Goal: Transaction & Acquisition: Purchase product/service

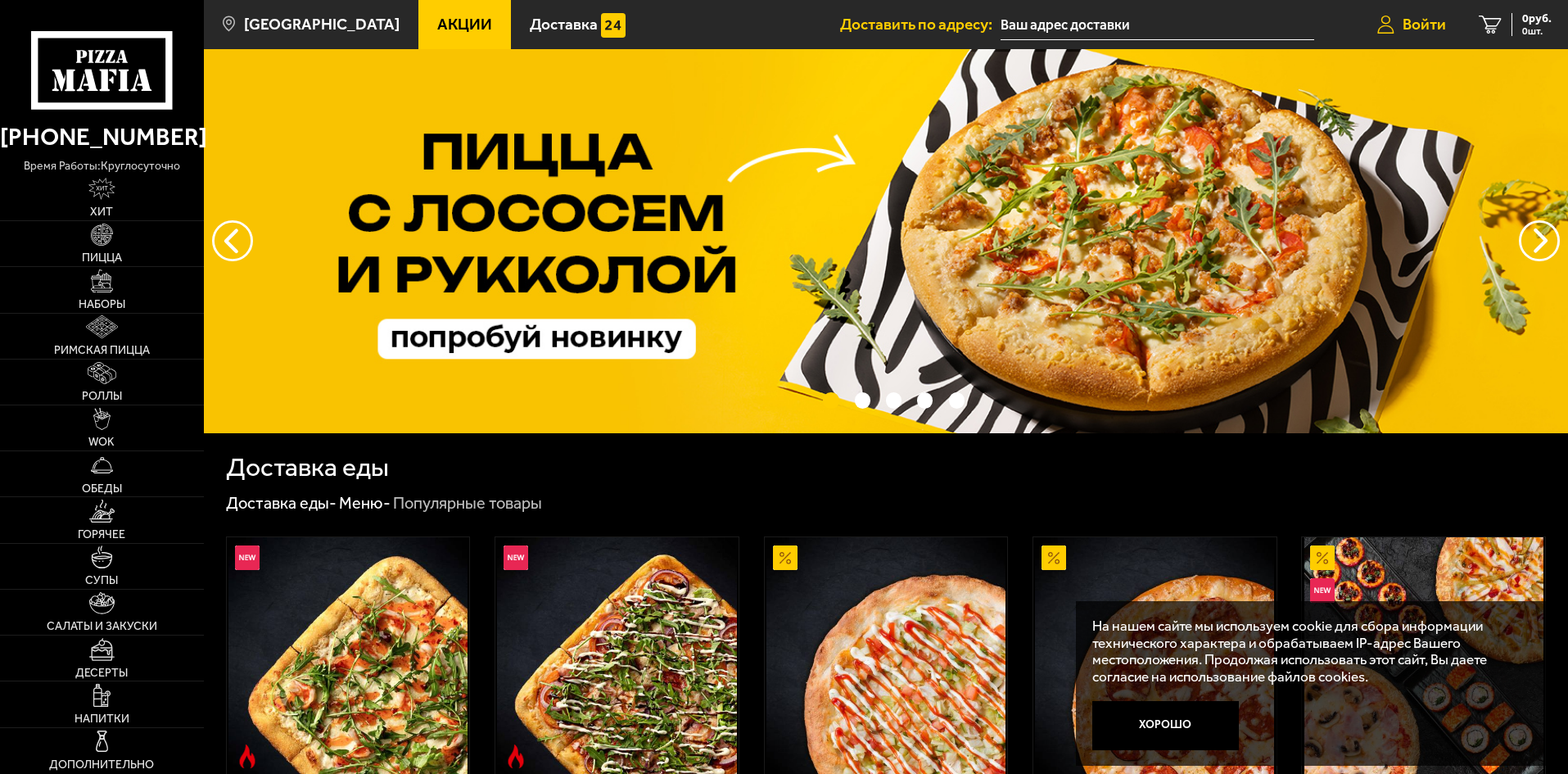
click at [1419, 17] on span "Войти" at bounding box center [1424, 24] width 43 height 16
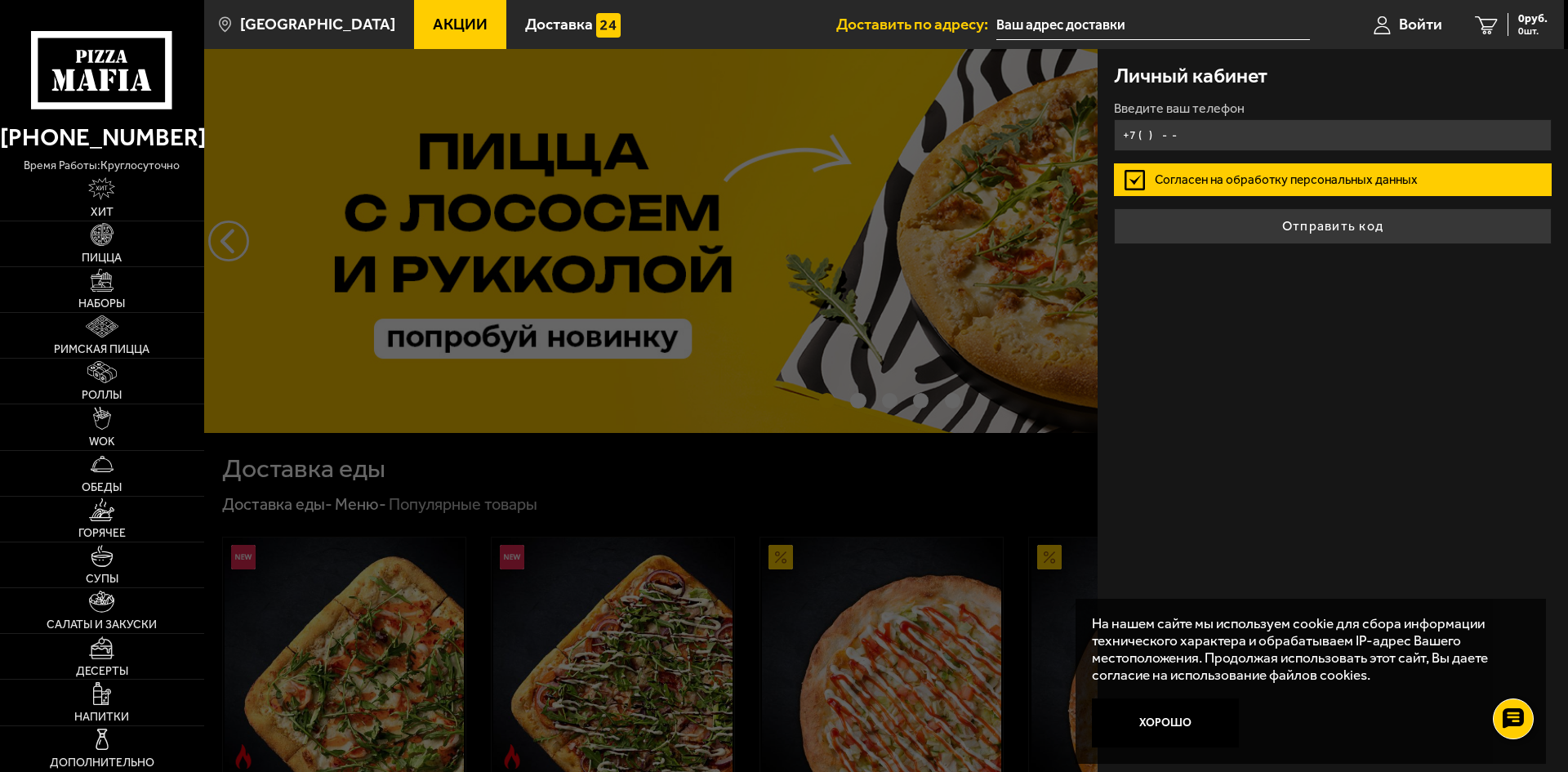
click at [1209, 132] on input "+7 ( ) - -" at bounding box center [1333, 135] width 438 height 32
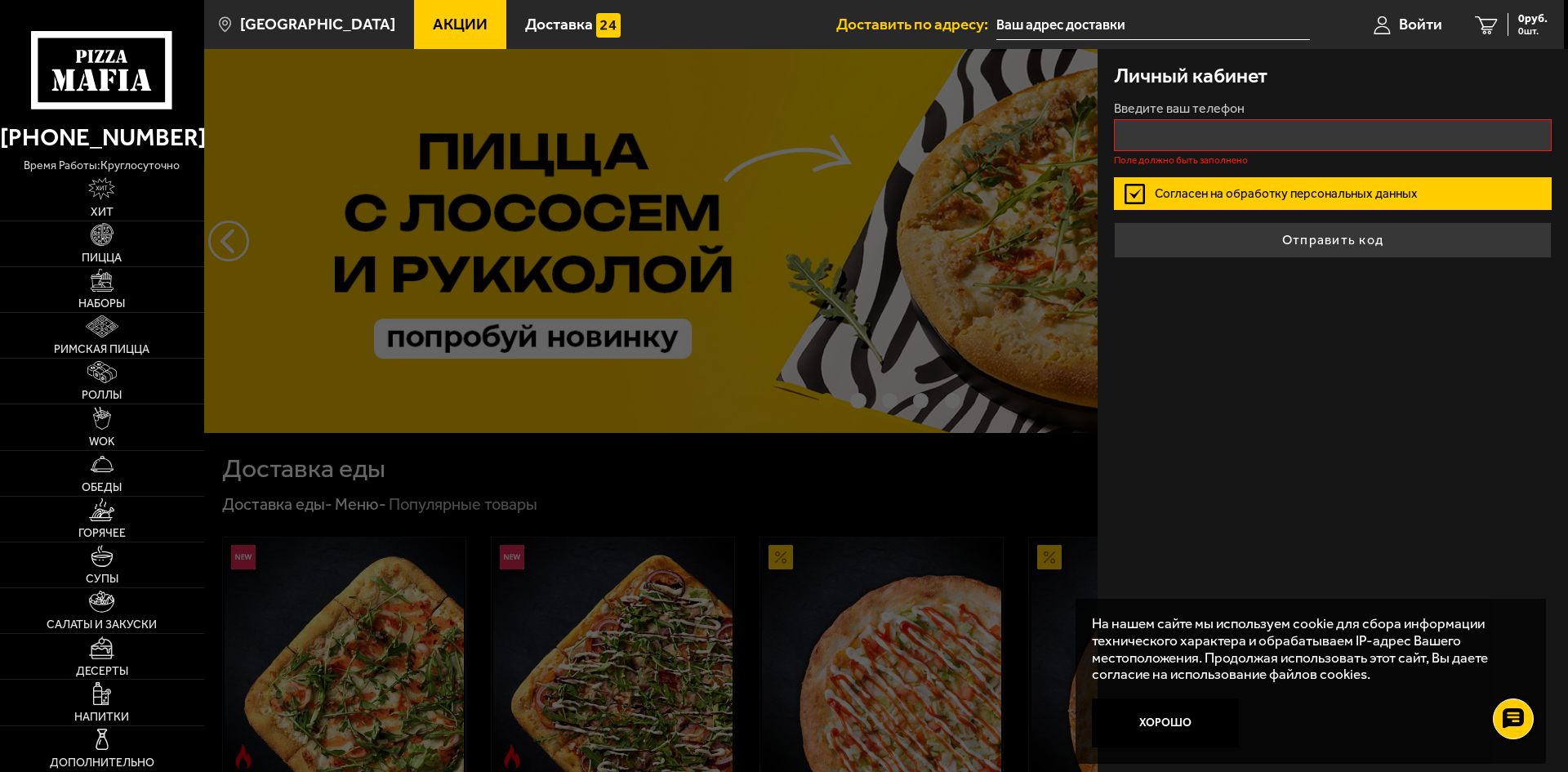
click at [979, 64] on div at bounding box center [988, 434] width 1568 height 772
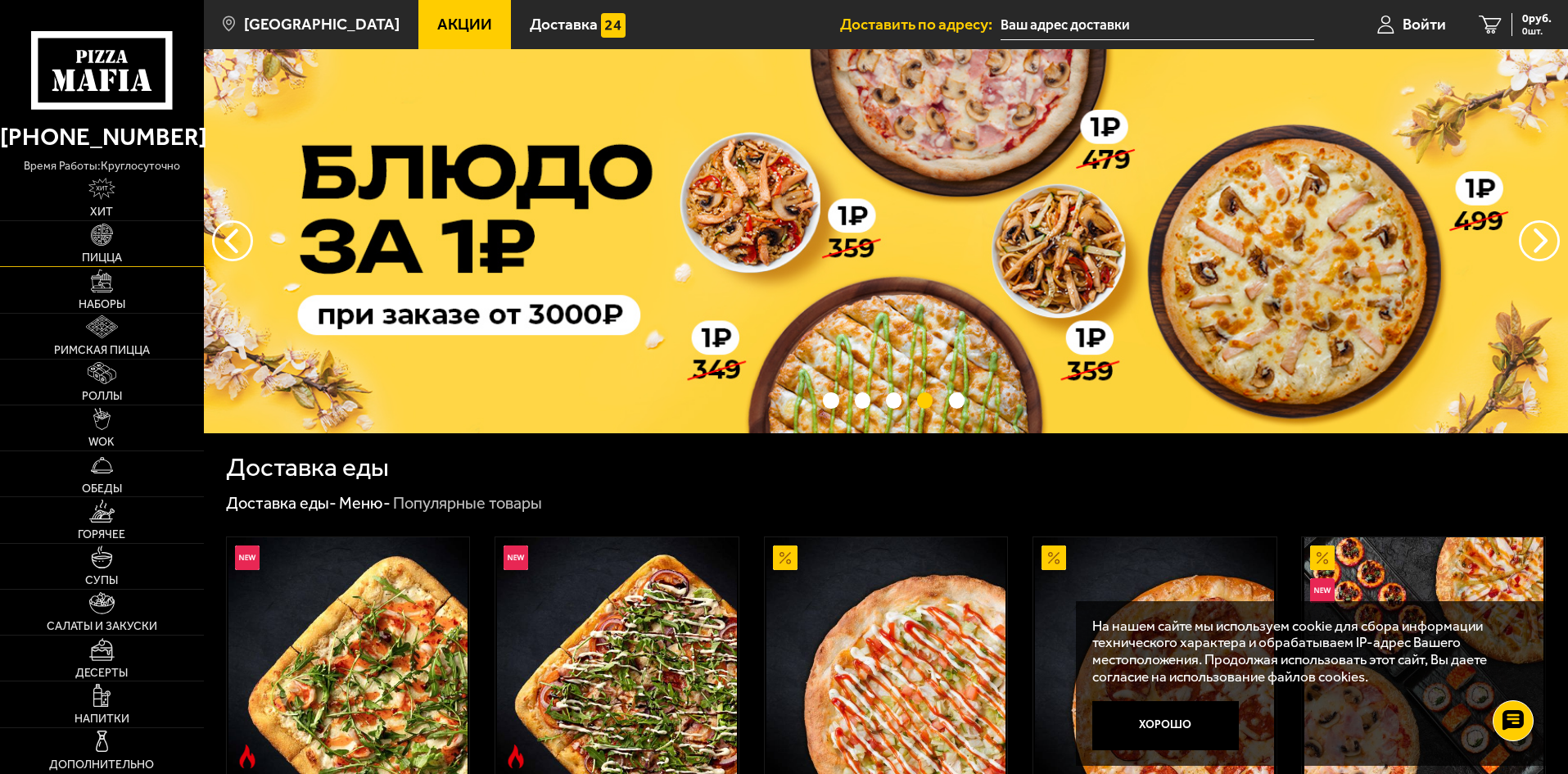
click at [90, 240] on link "Пицца" at bounding box center [102, 243] width 203 height 45
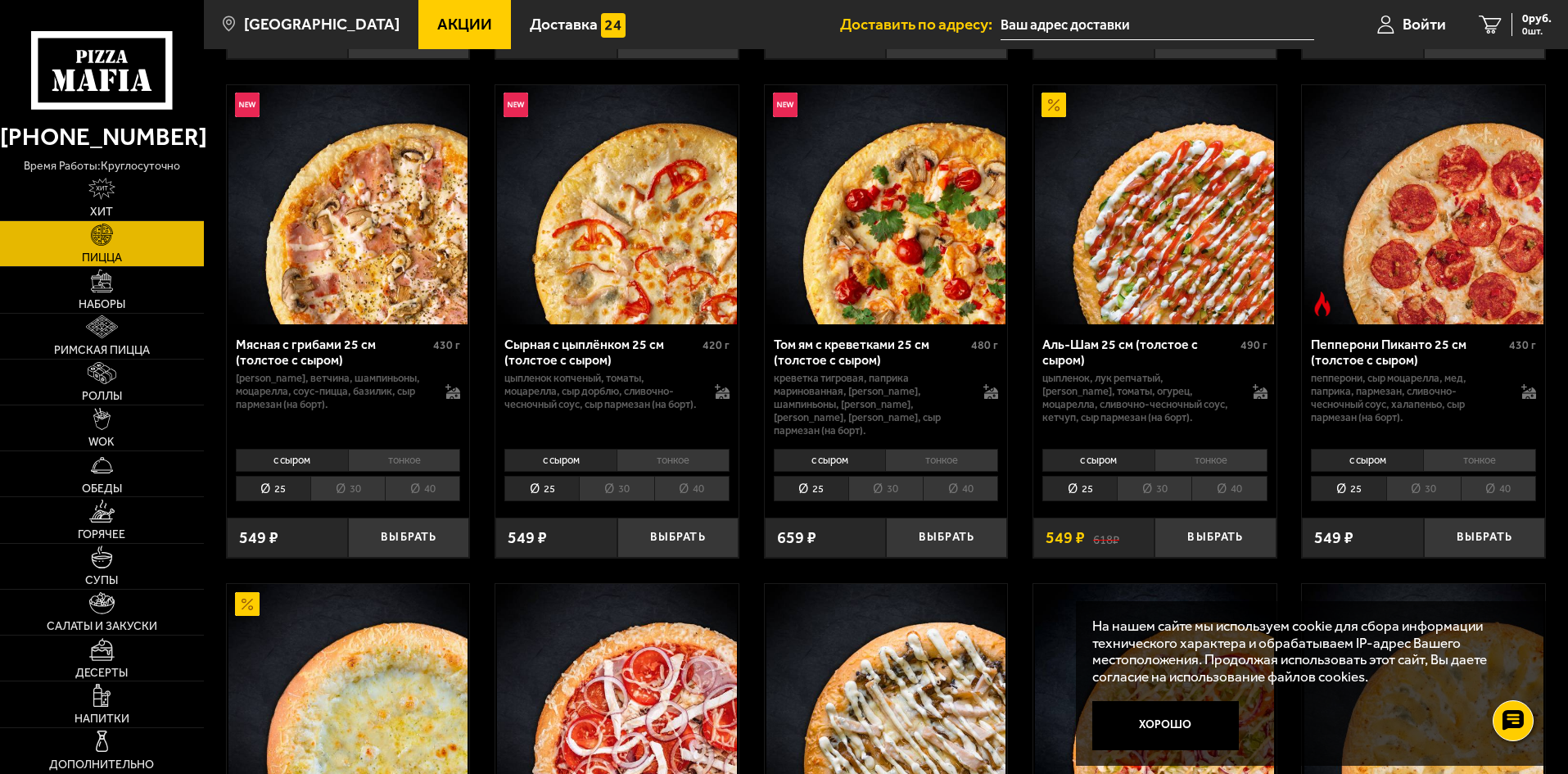
scroll to position [819, 0]
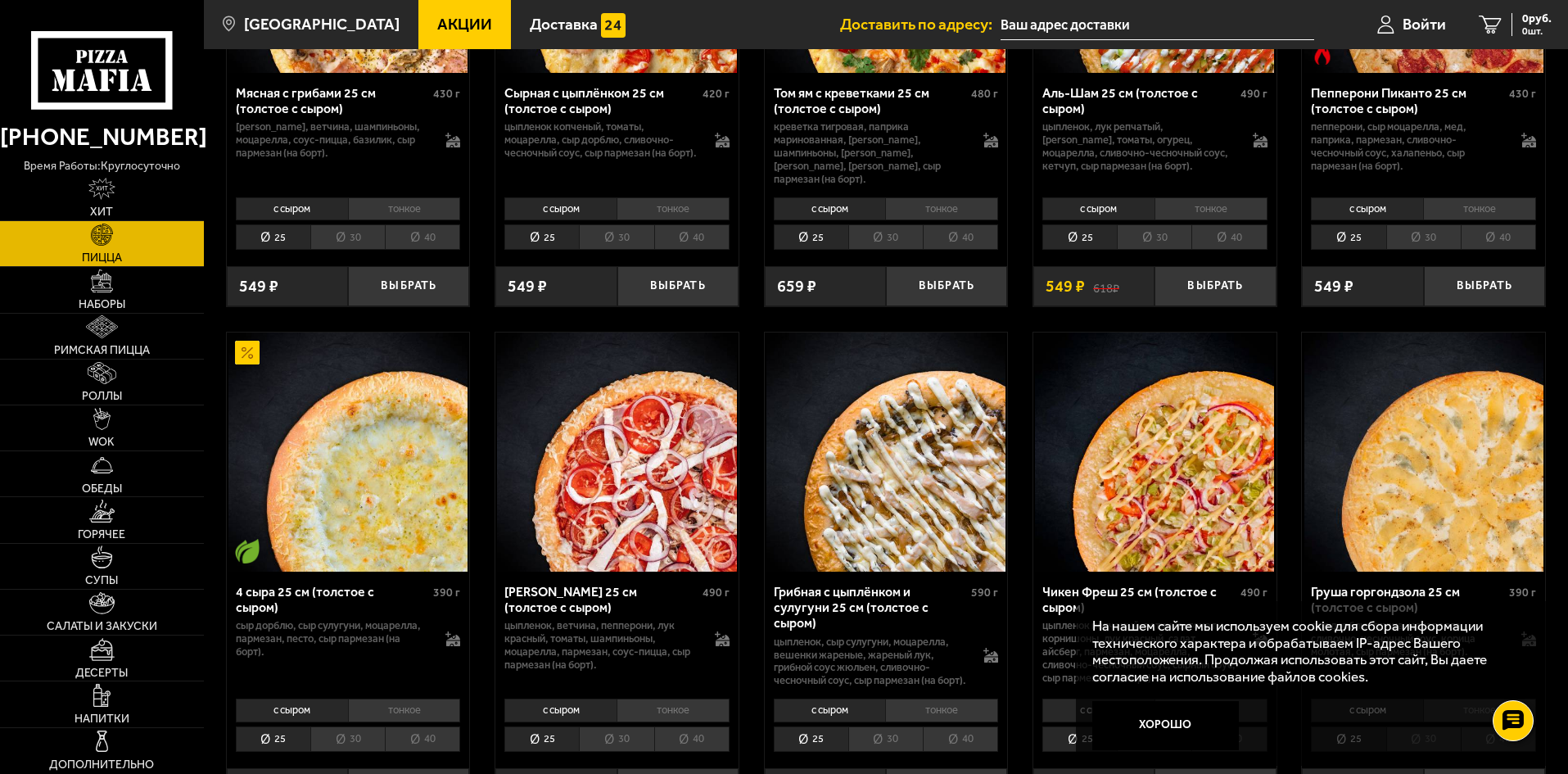
click at [1212, 743] on button "Хорошо" at bounding box center [1165, 725] width 147 height 49
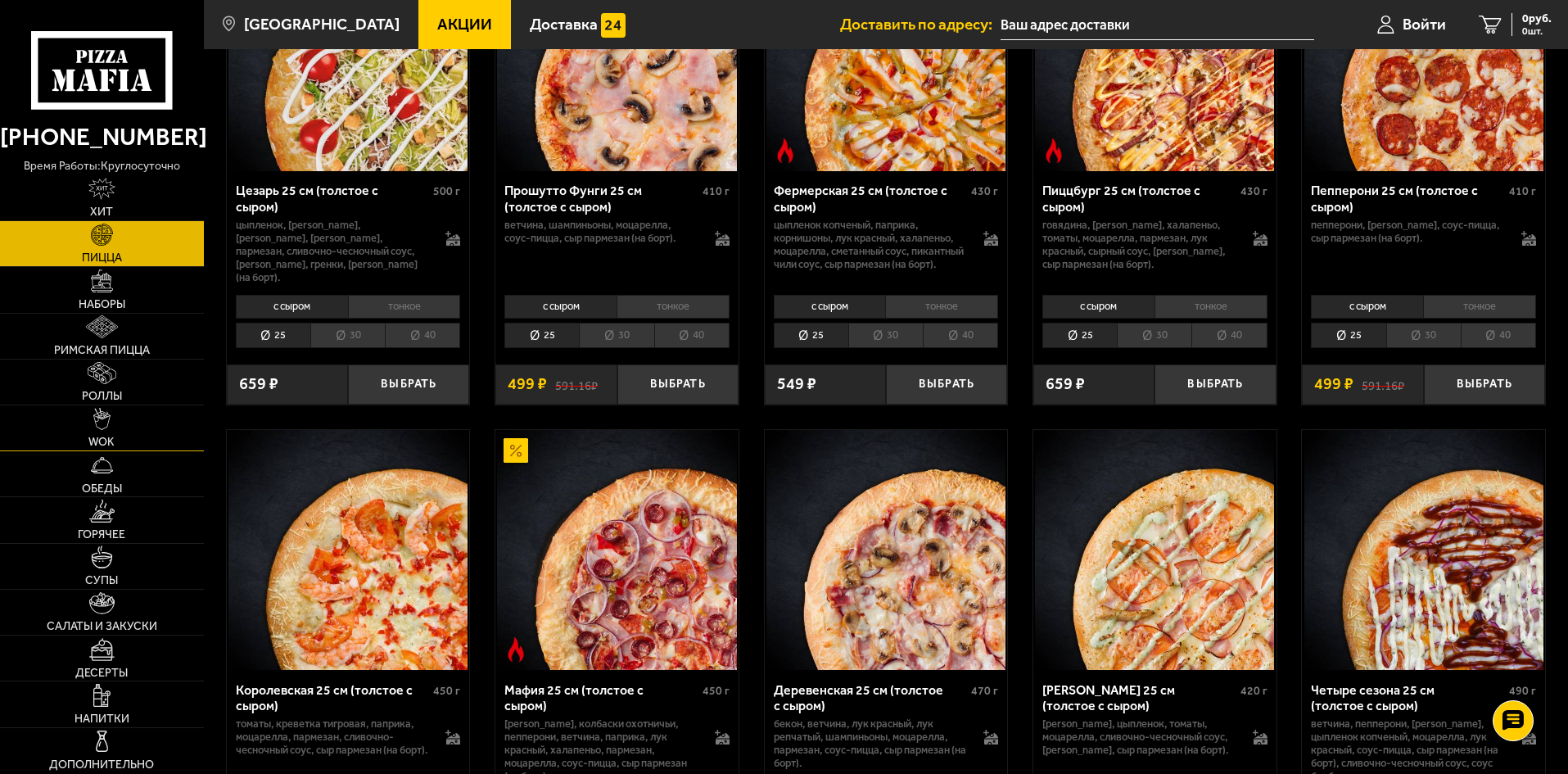
scroll to position [1801, 0]
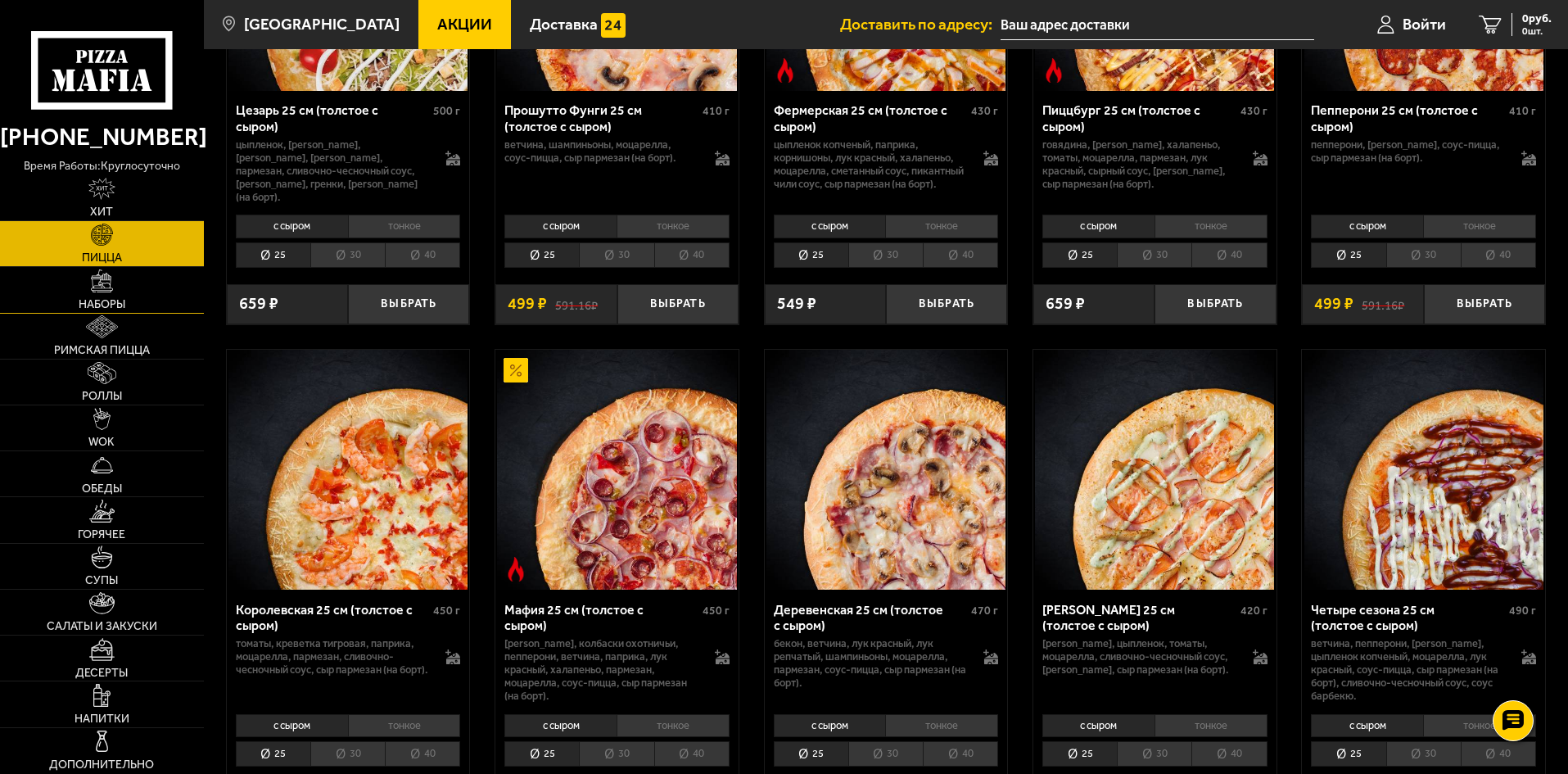
click at [117, 294] on link "Наборы" at bounding box center [102, 289] width 203 height 45
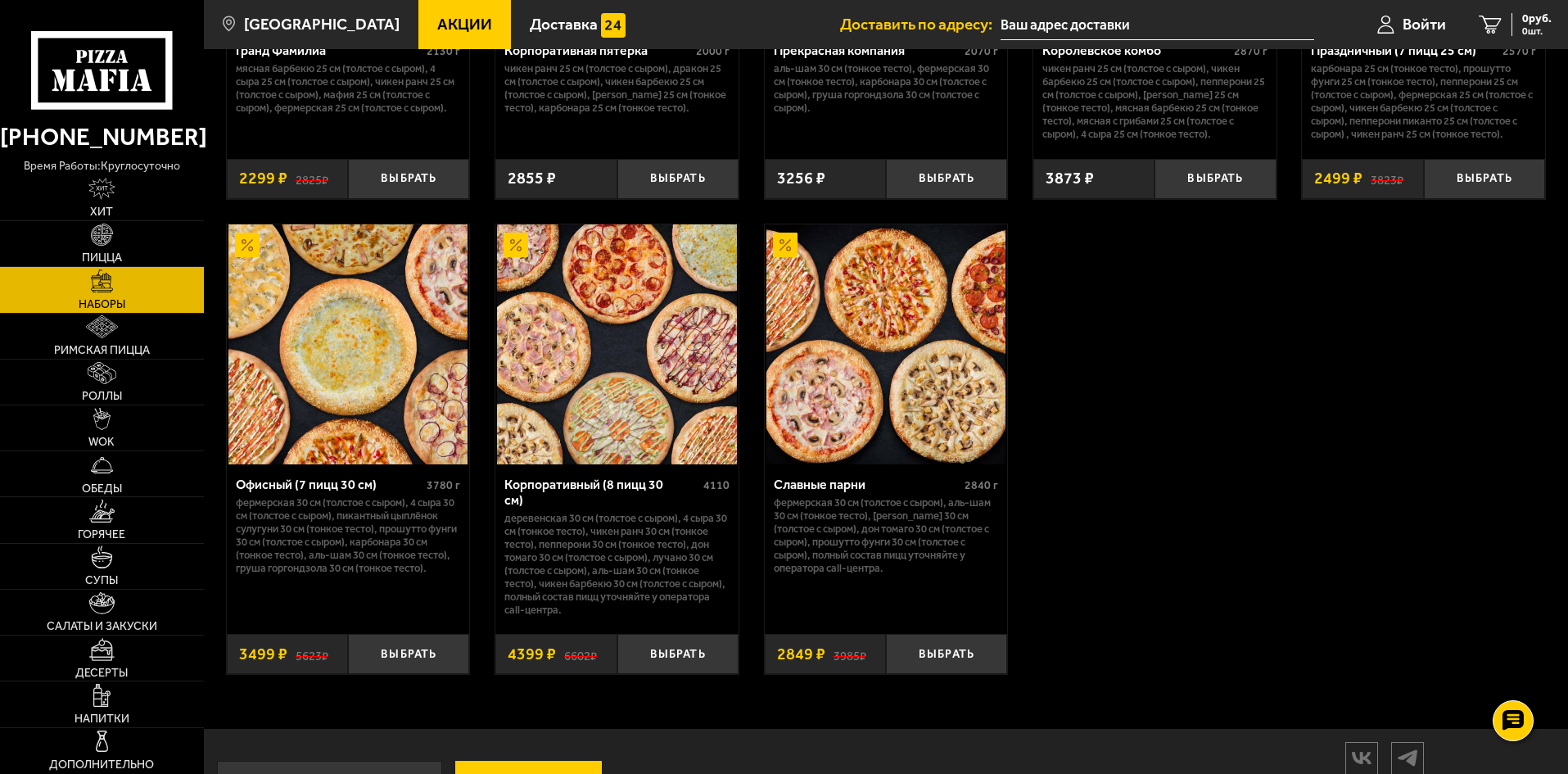
scroll to position [2423, 0]
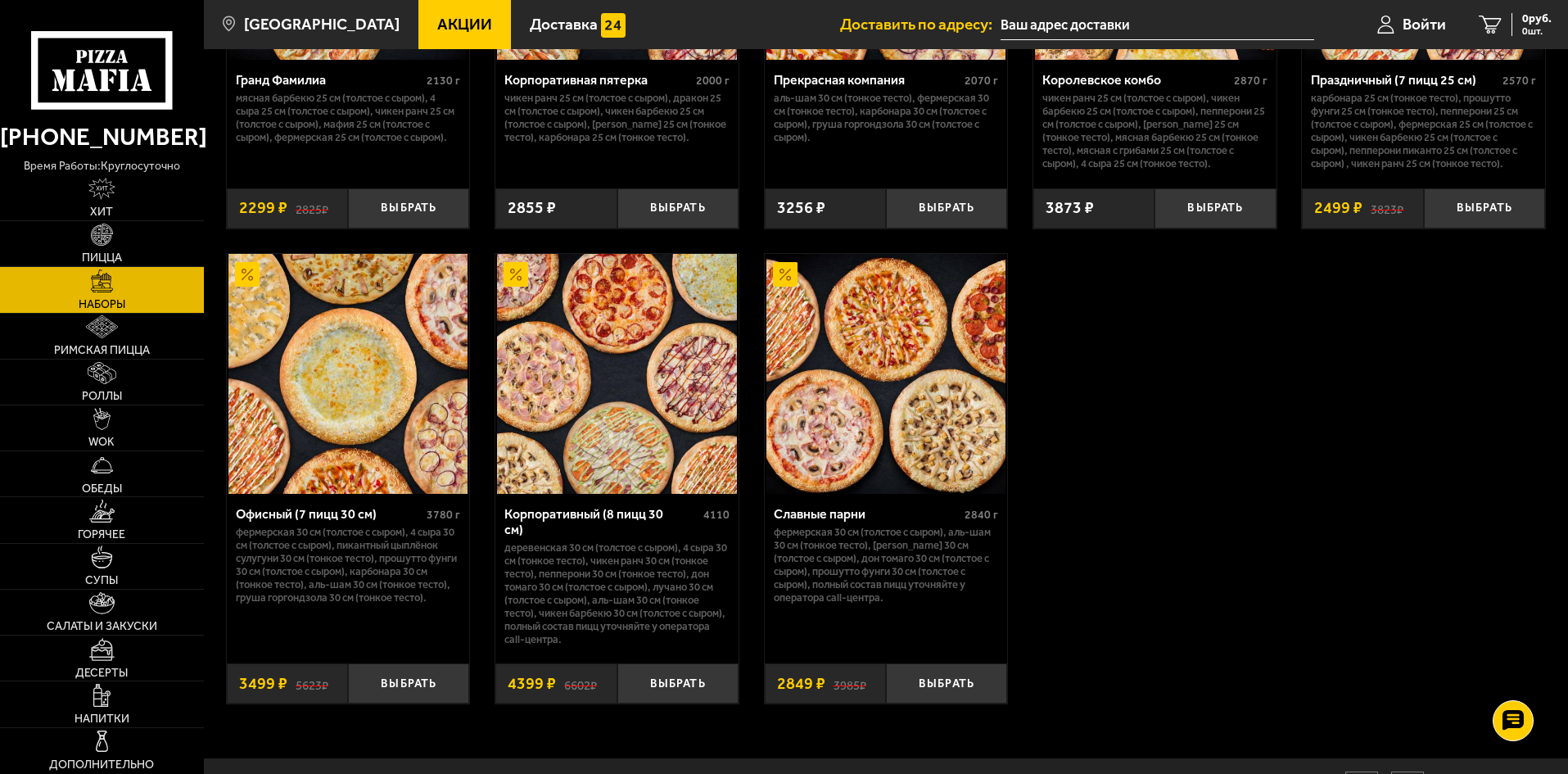
click at [587, 454] on img at bounding box center [617, 374] width 239 height 240
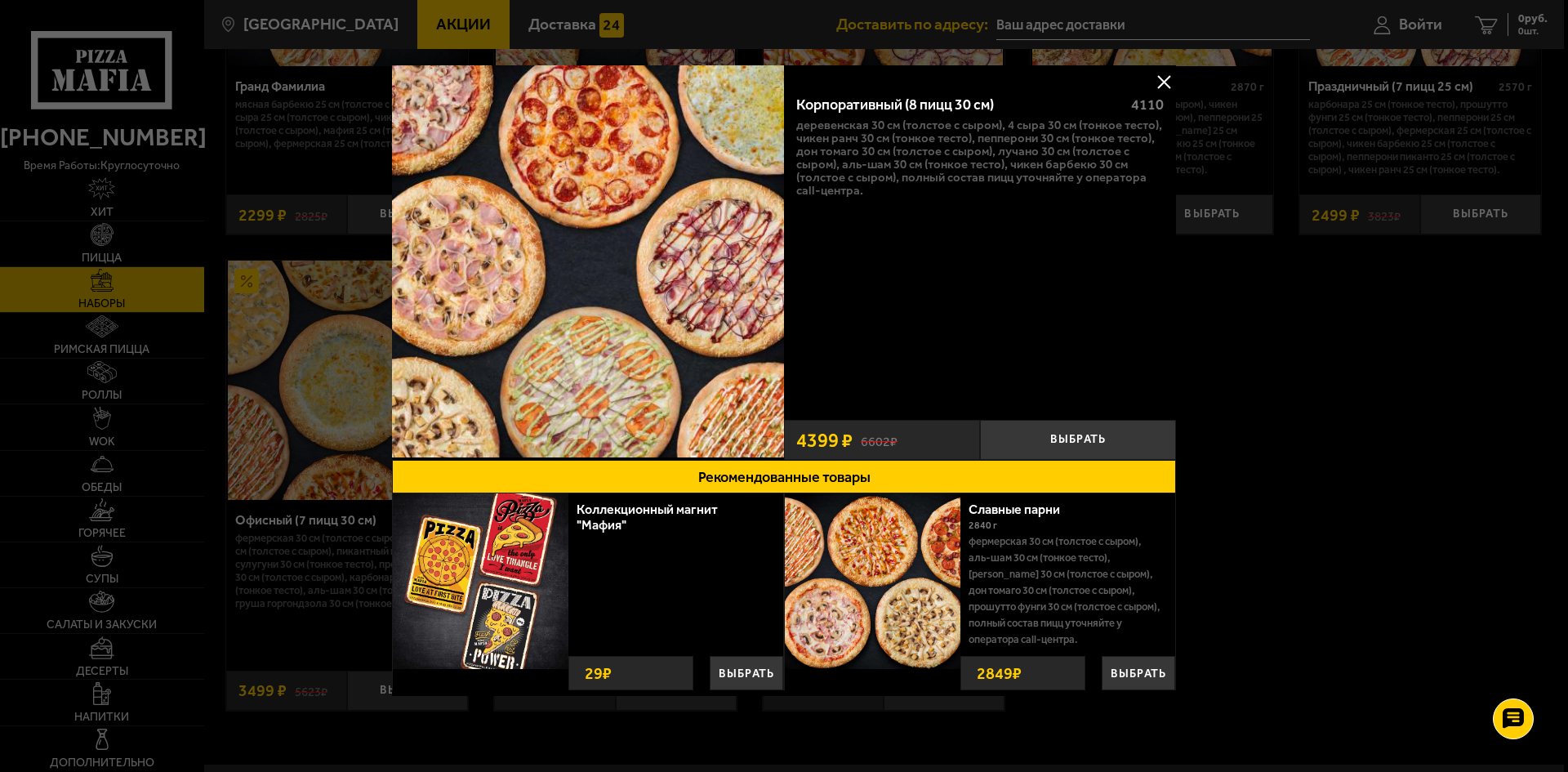
click at [1162, 79] on button at bounding box center [1164, 81] width 25 height 25
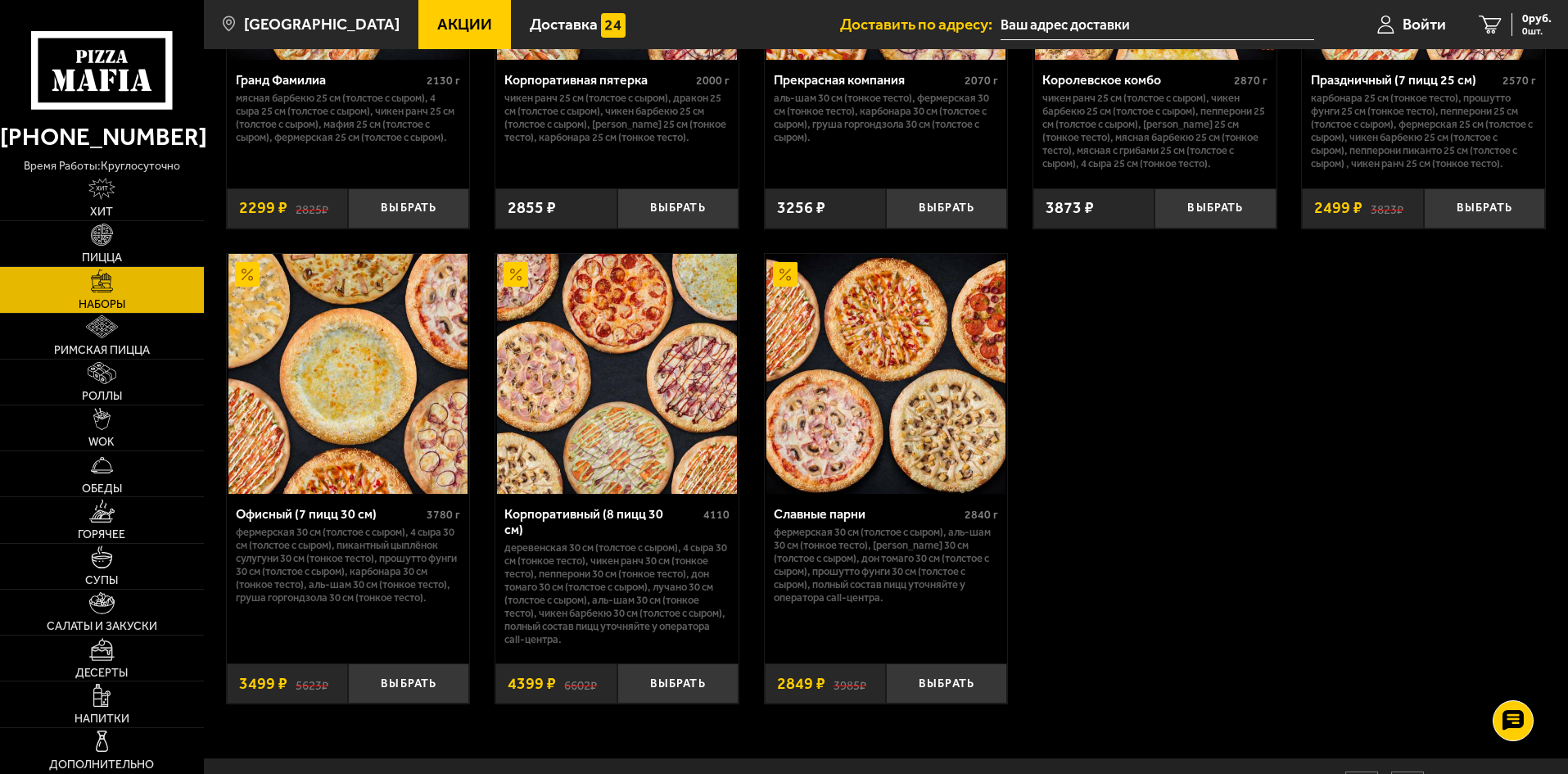
click at [453, 408] on img at bounding box center [348, 374] width 239 height 240
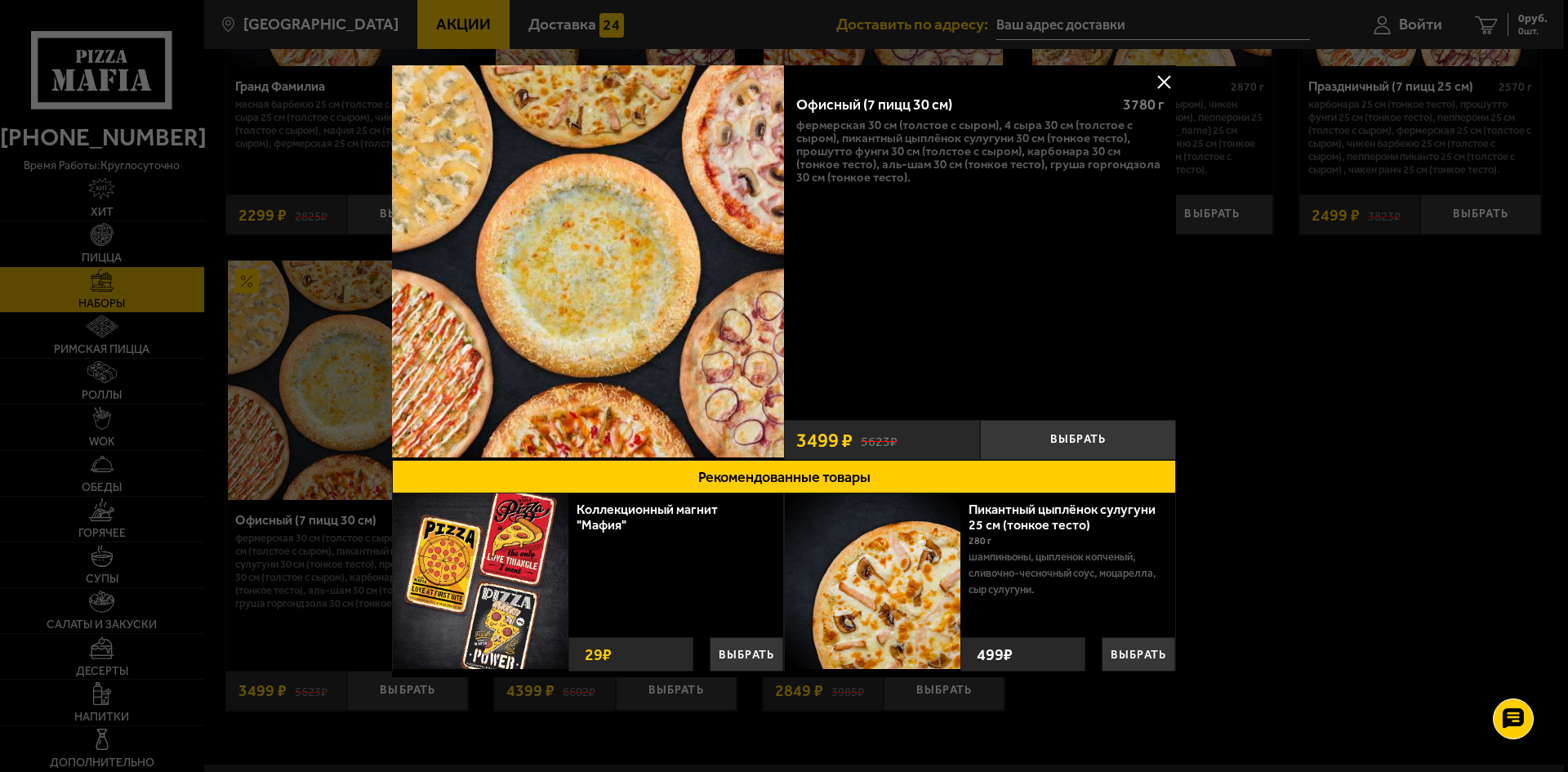
click at [1169, 79] on button at bounding box center [1164, 81] width 25 height 25
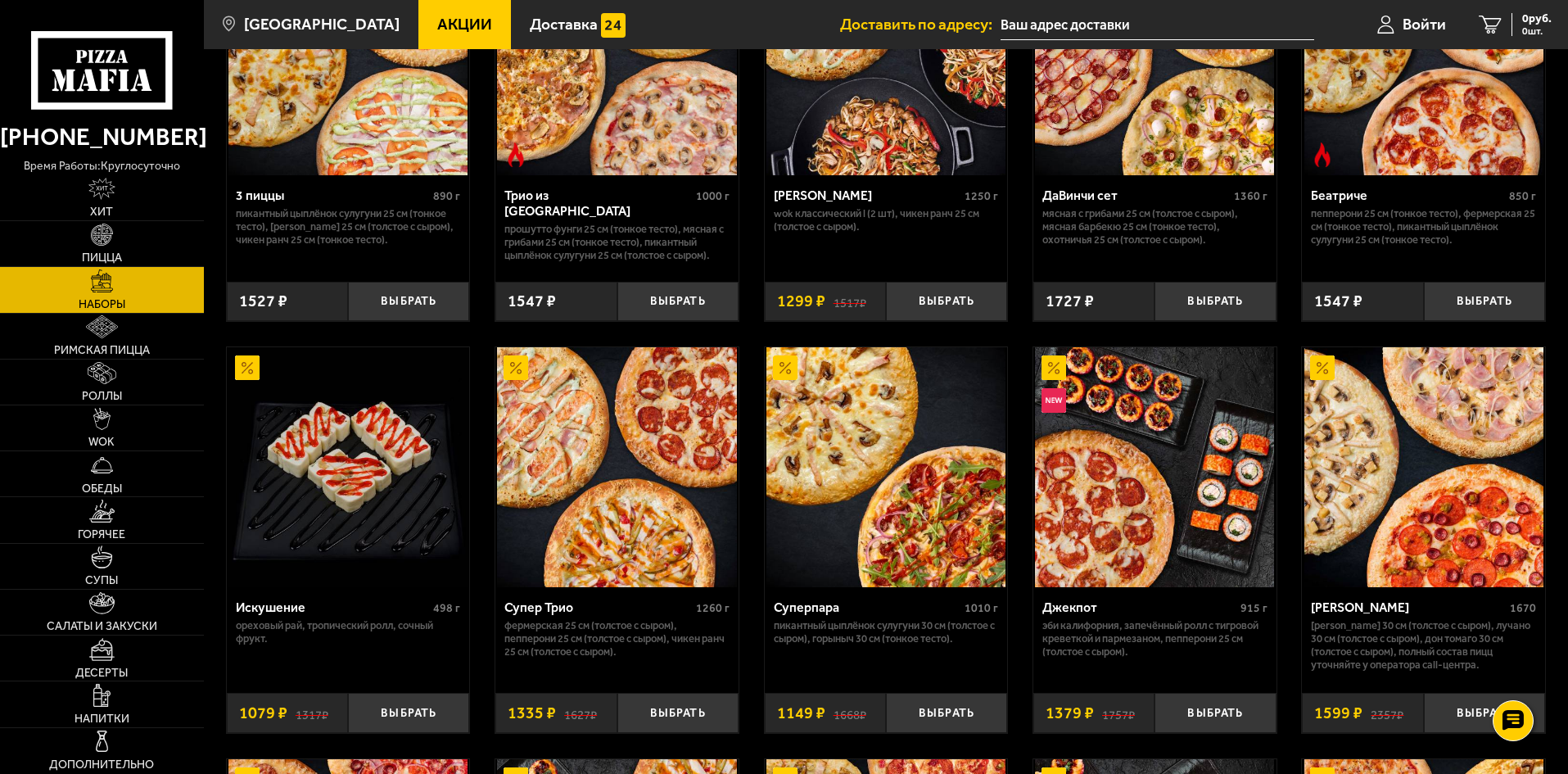
scroll to position [621, 0]
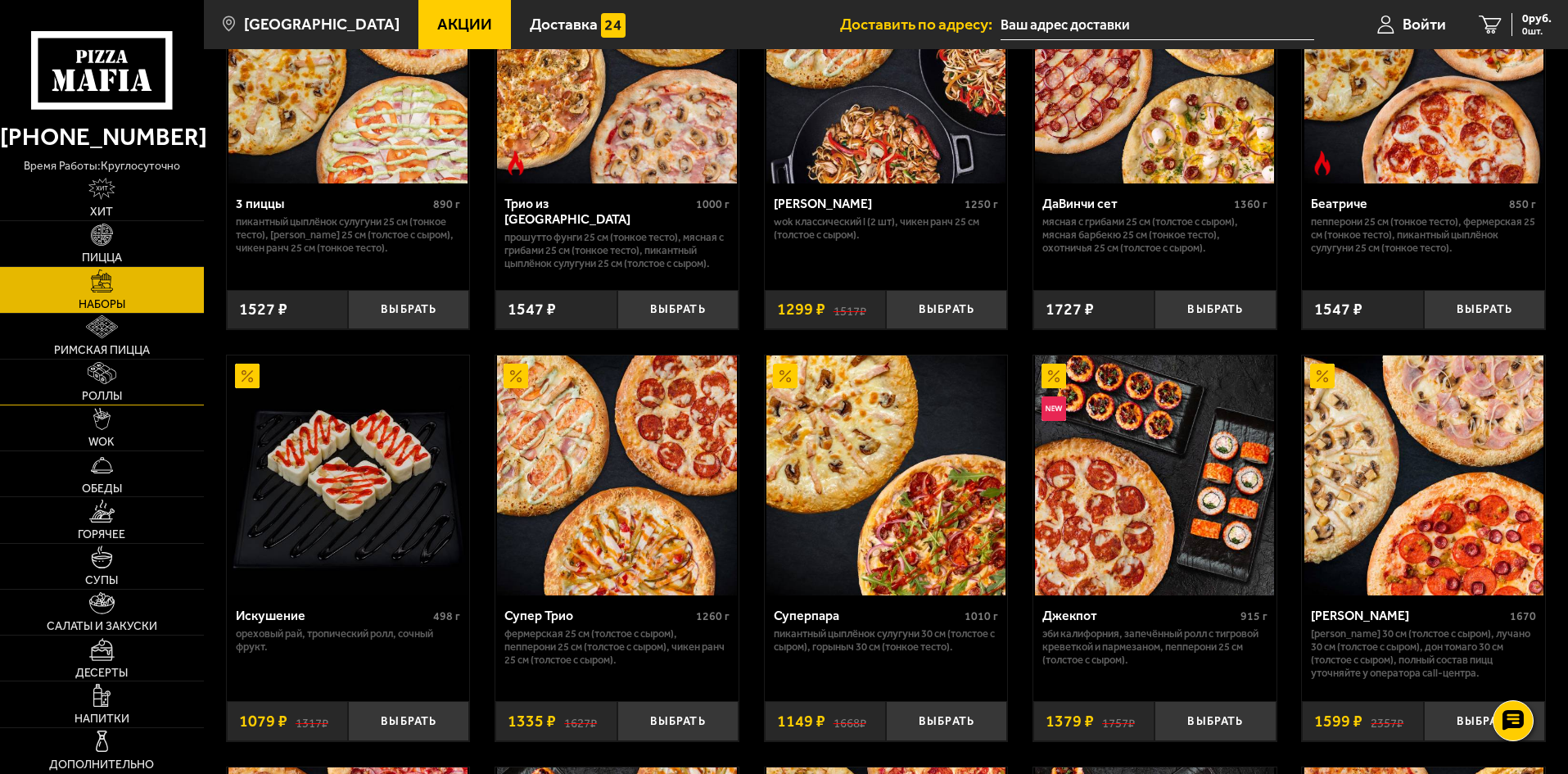
click at [128, 387] on link "Роллы" at bounding box center [102, 382] width 203 height 45
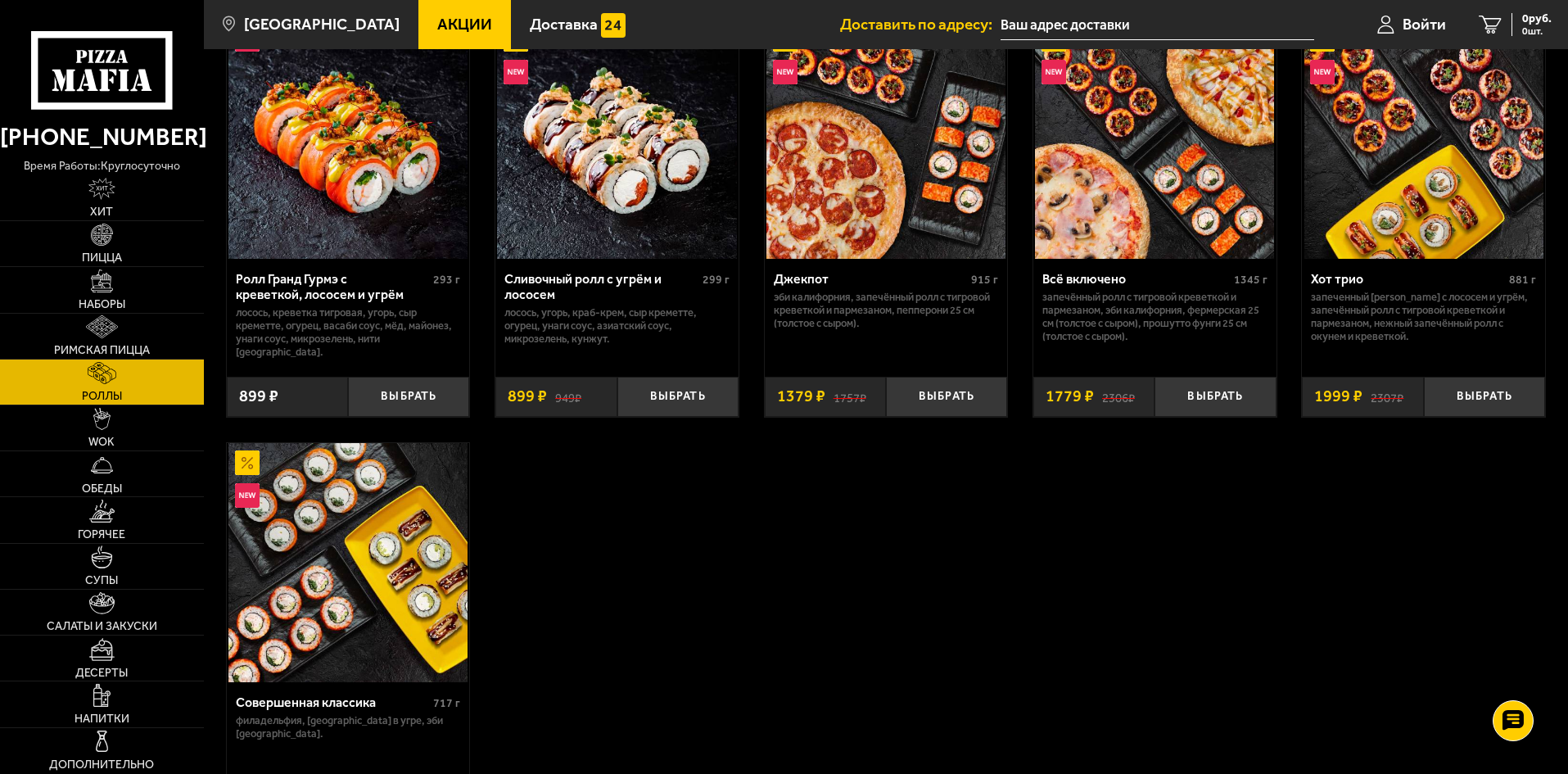
scroll to position [983, 0]
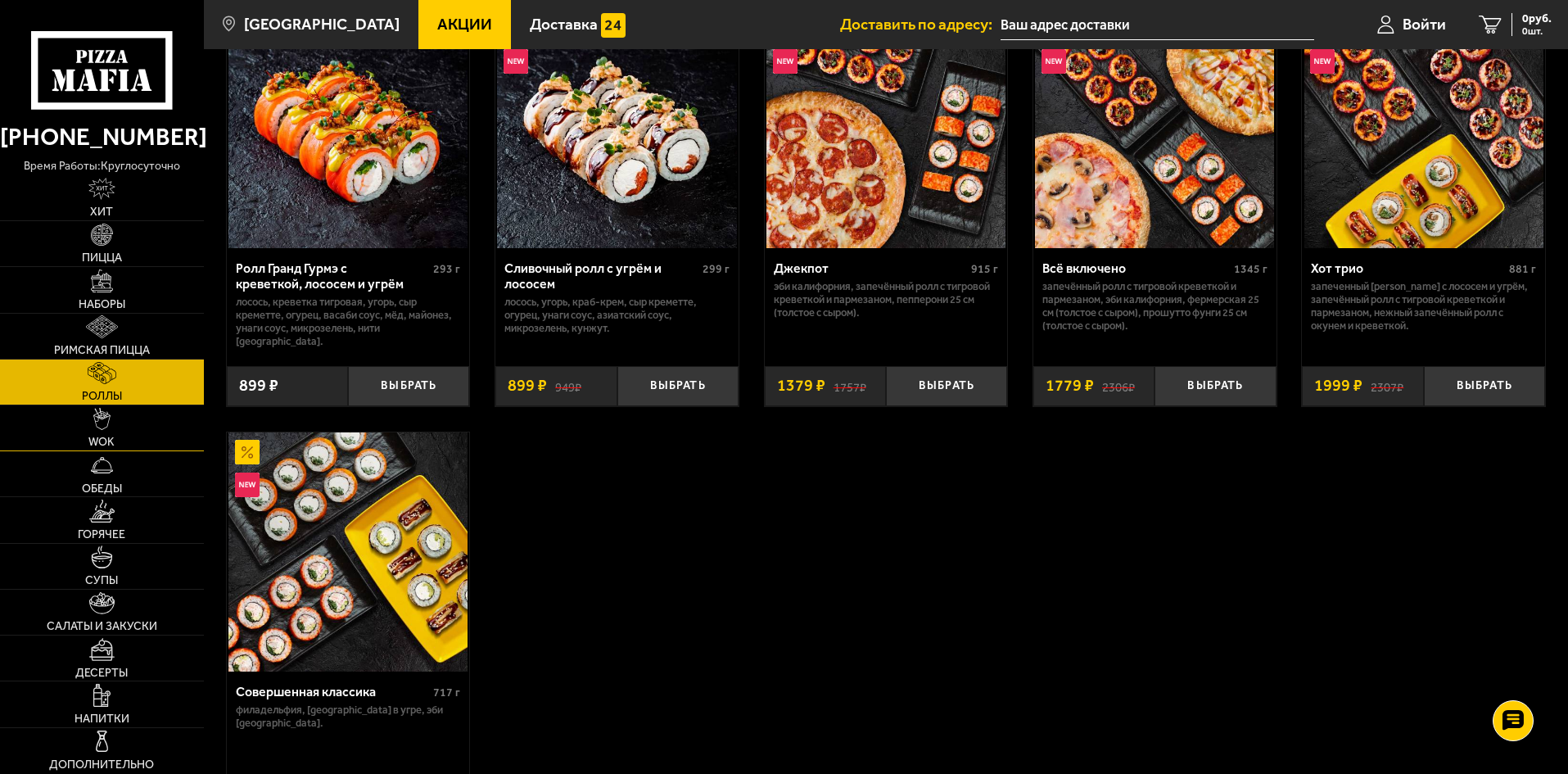
click at [139, 420] on link "WOK" at bounding box center [102, 427] width 203 height 45
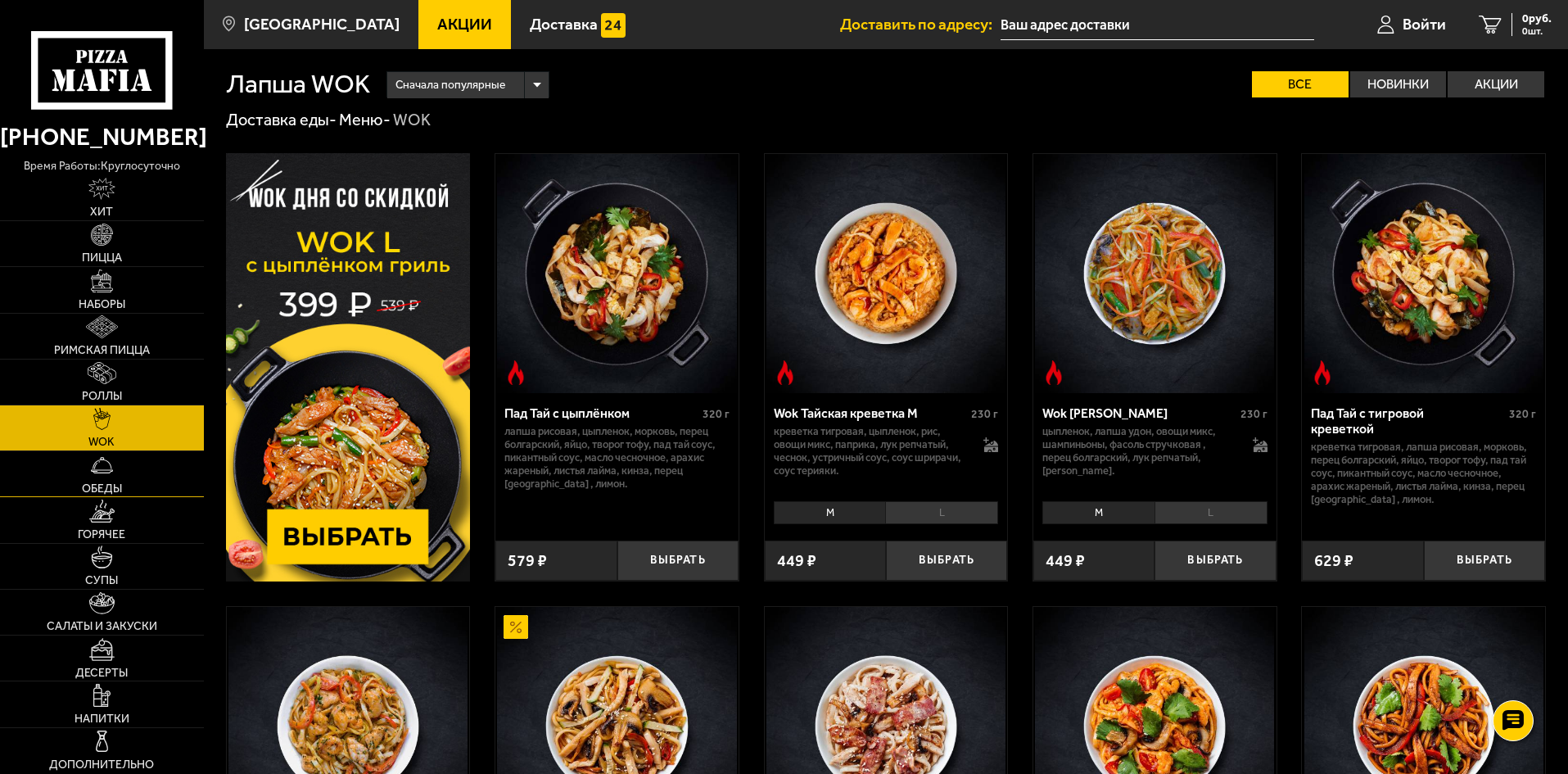
click at [141, 477] on link "Обеды" at bounding box center [102, 473] width 203 height 45
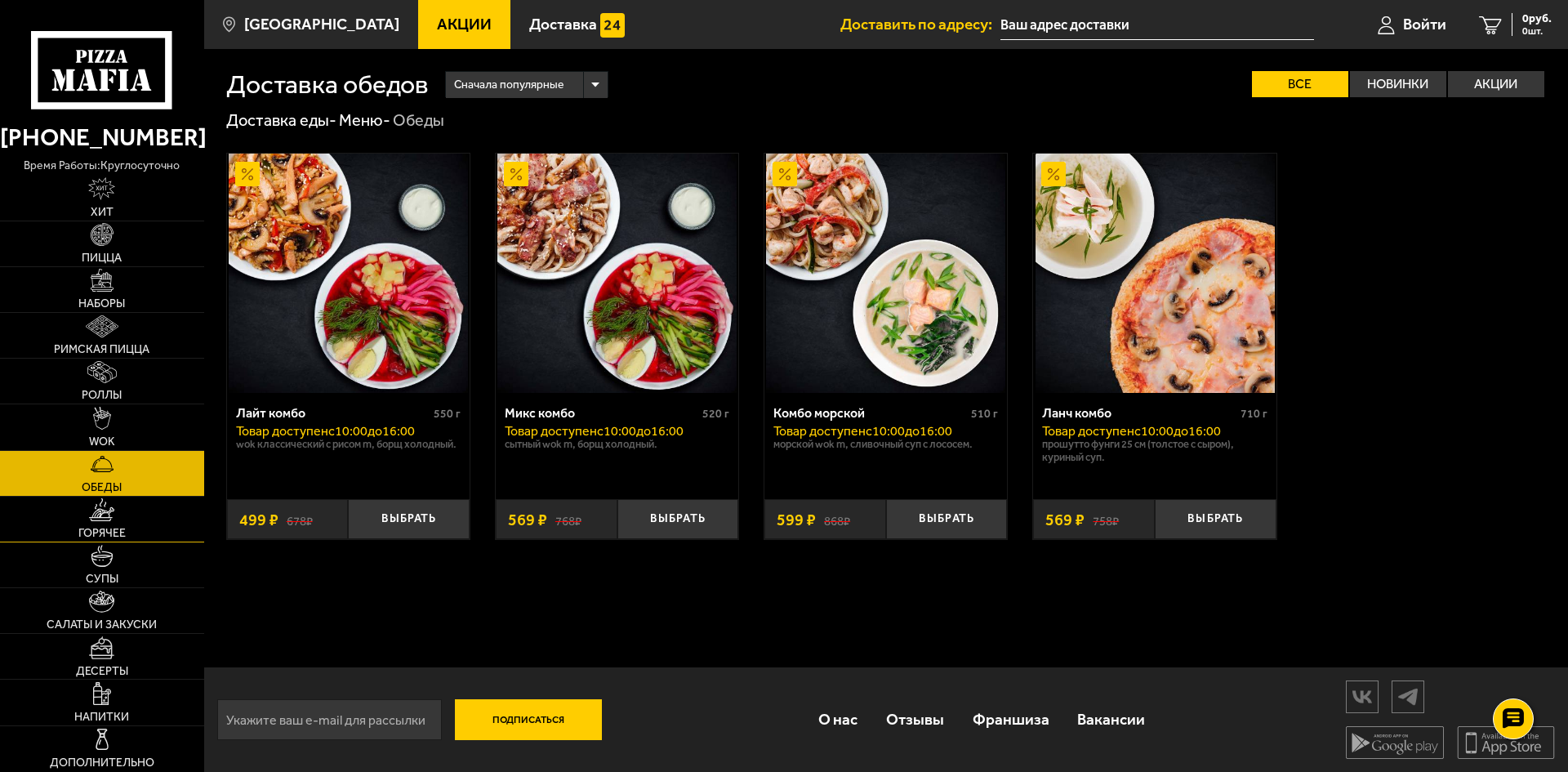
click at [130, 517] on link "Горячее" at bounding box center [101, 518] width 204 height 45
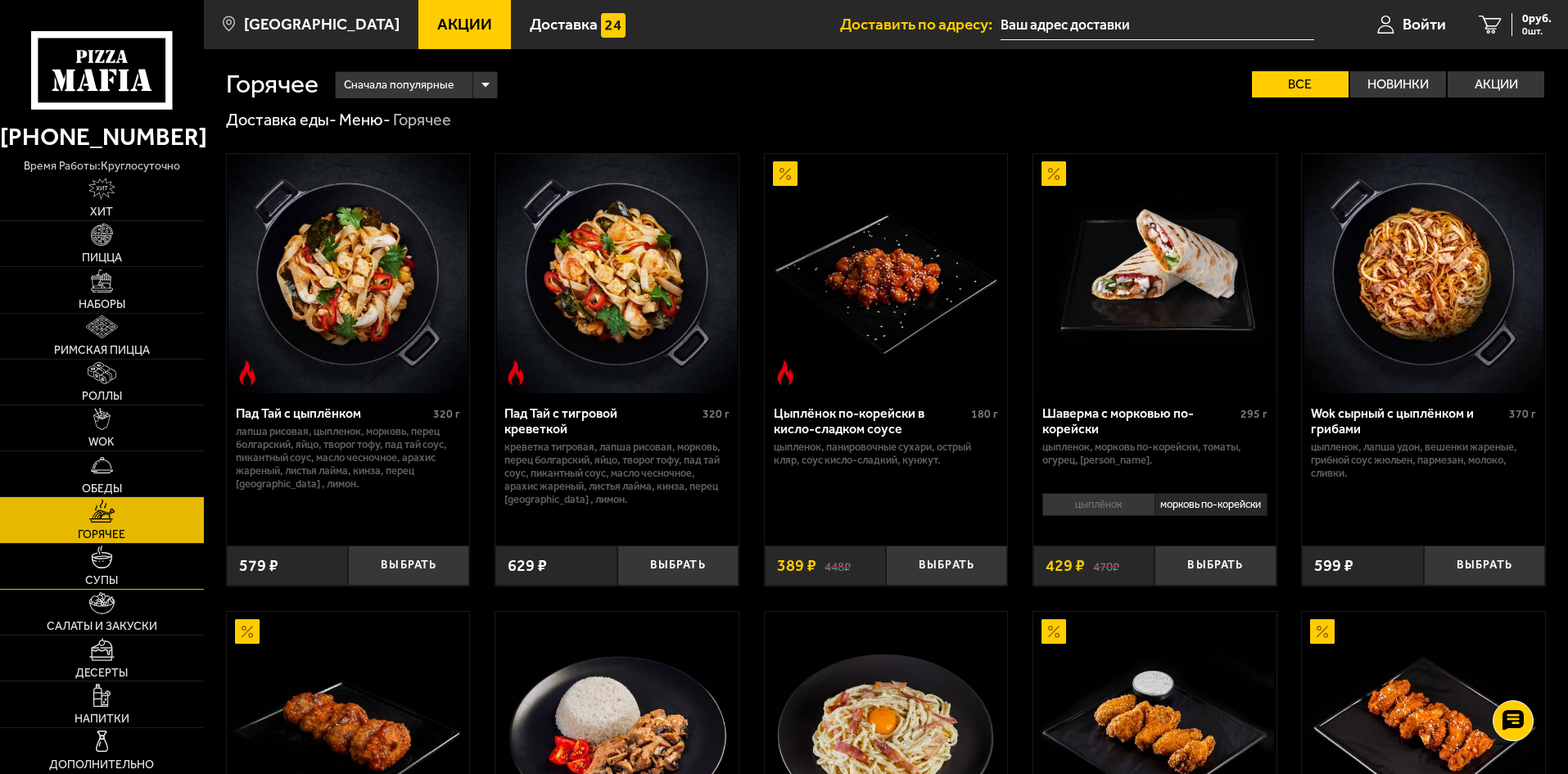
click at [128, 574] on link "Супы" at bounding box center [102, 566] width 203 height 45
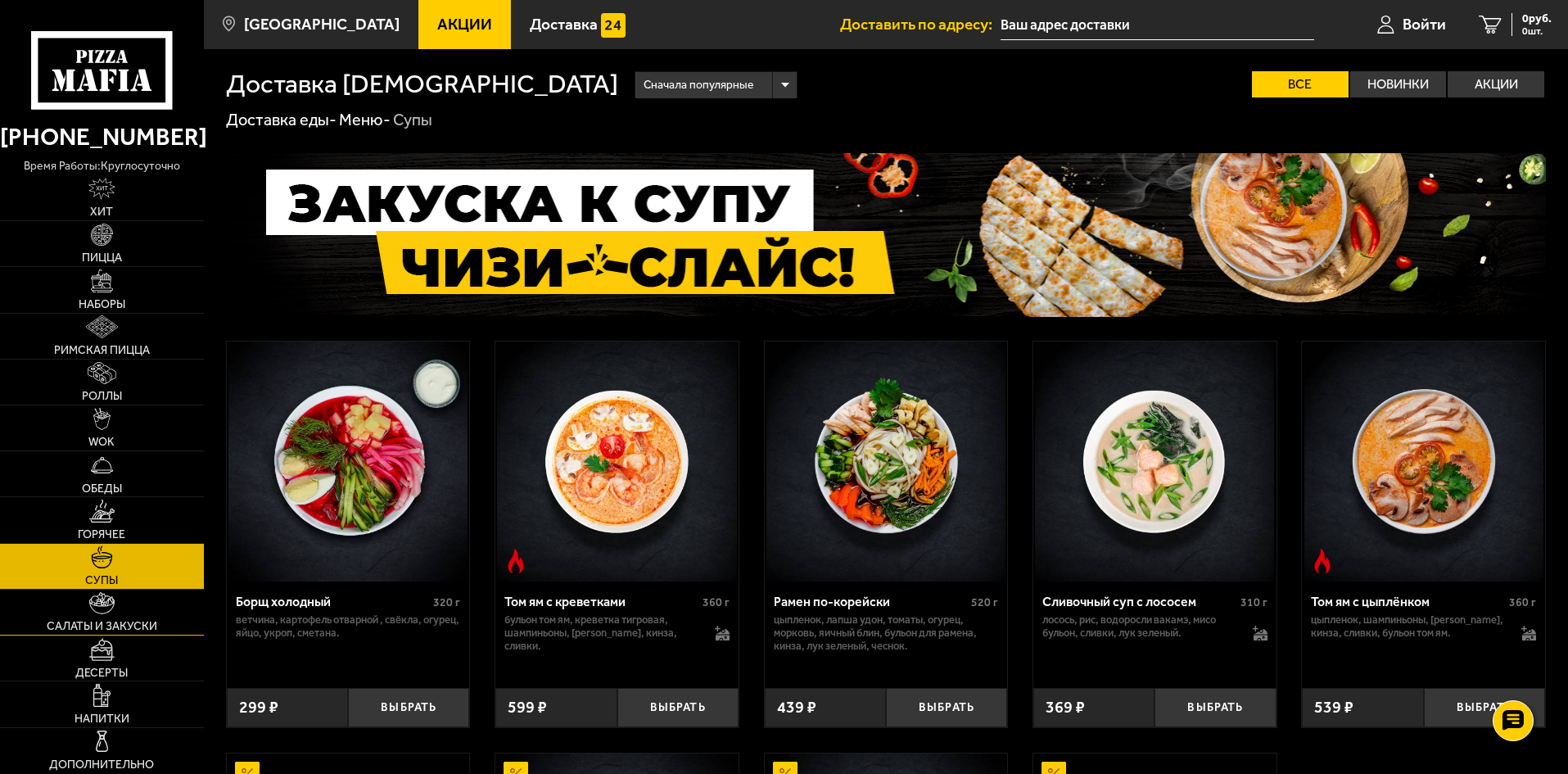
click at [133, 611] on link "Салаты и закуски" at bounding box center [102, 612] width 203 height 45
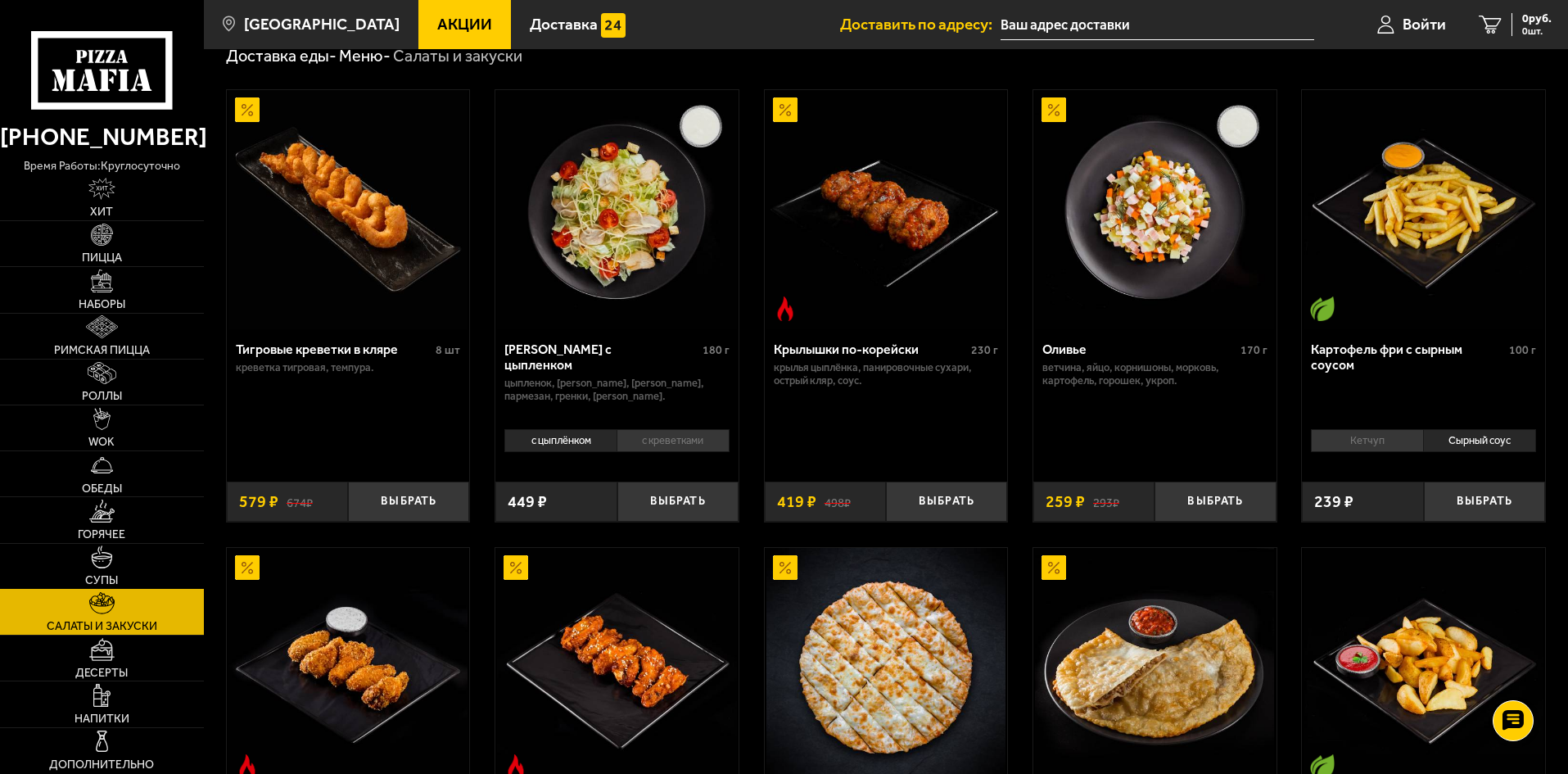
scroll to position [164, 0]
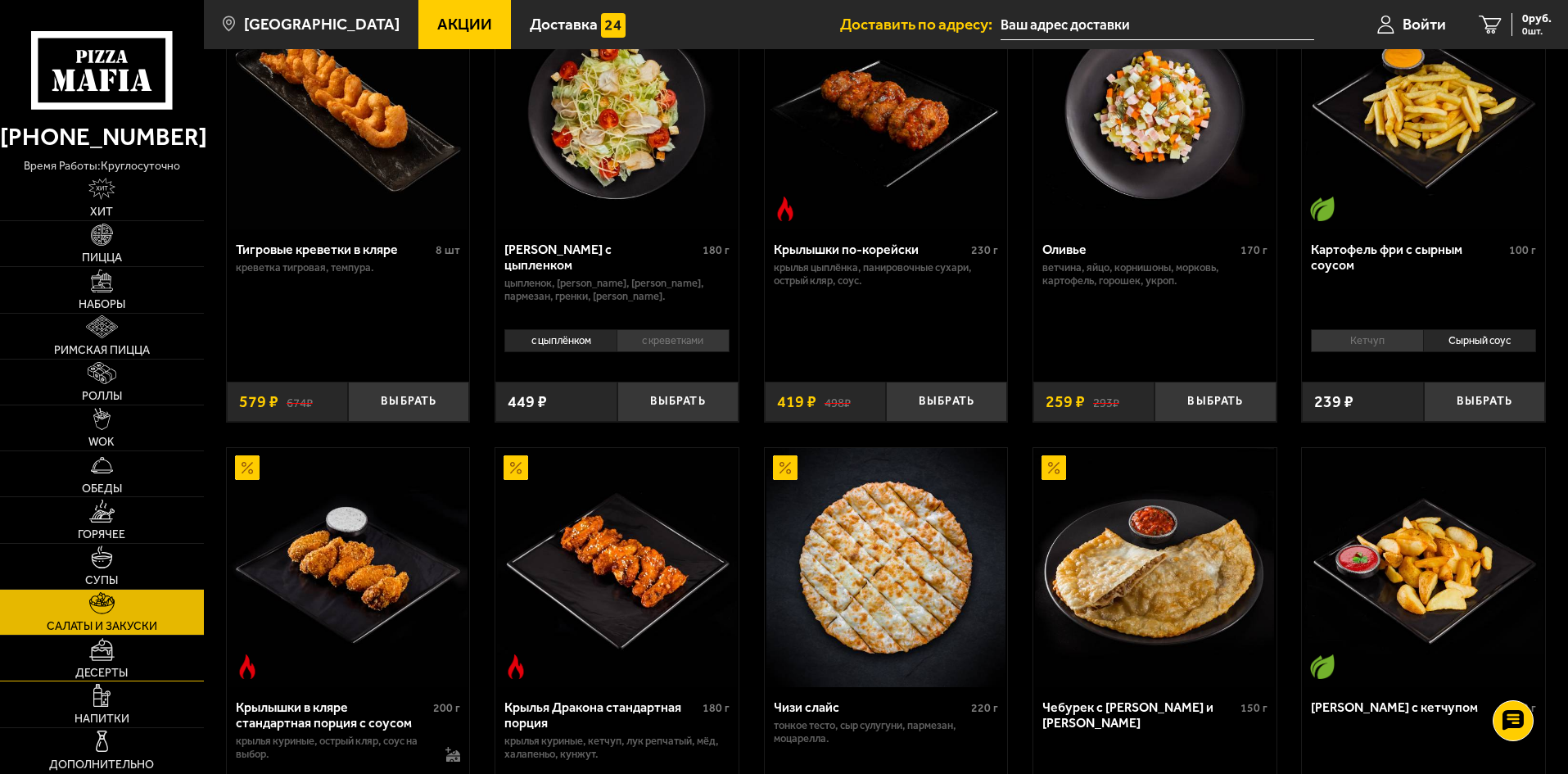
click at [106, 652] on img at bounding box center [102, 649] width 25 height 23
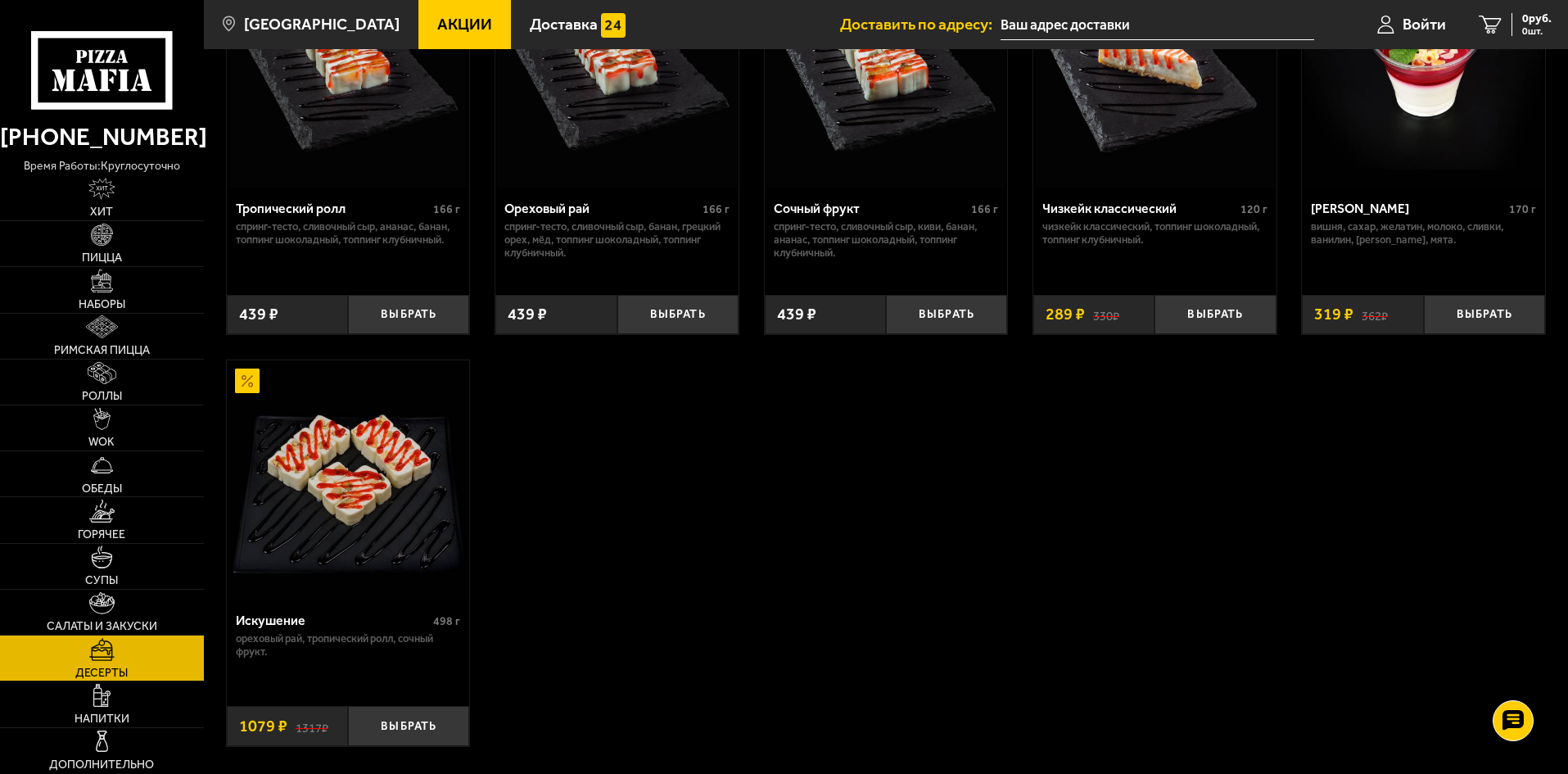
scroll to position [655, 0]
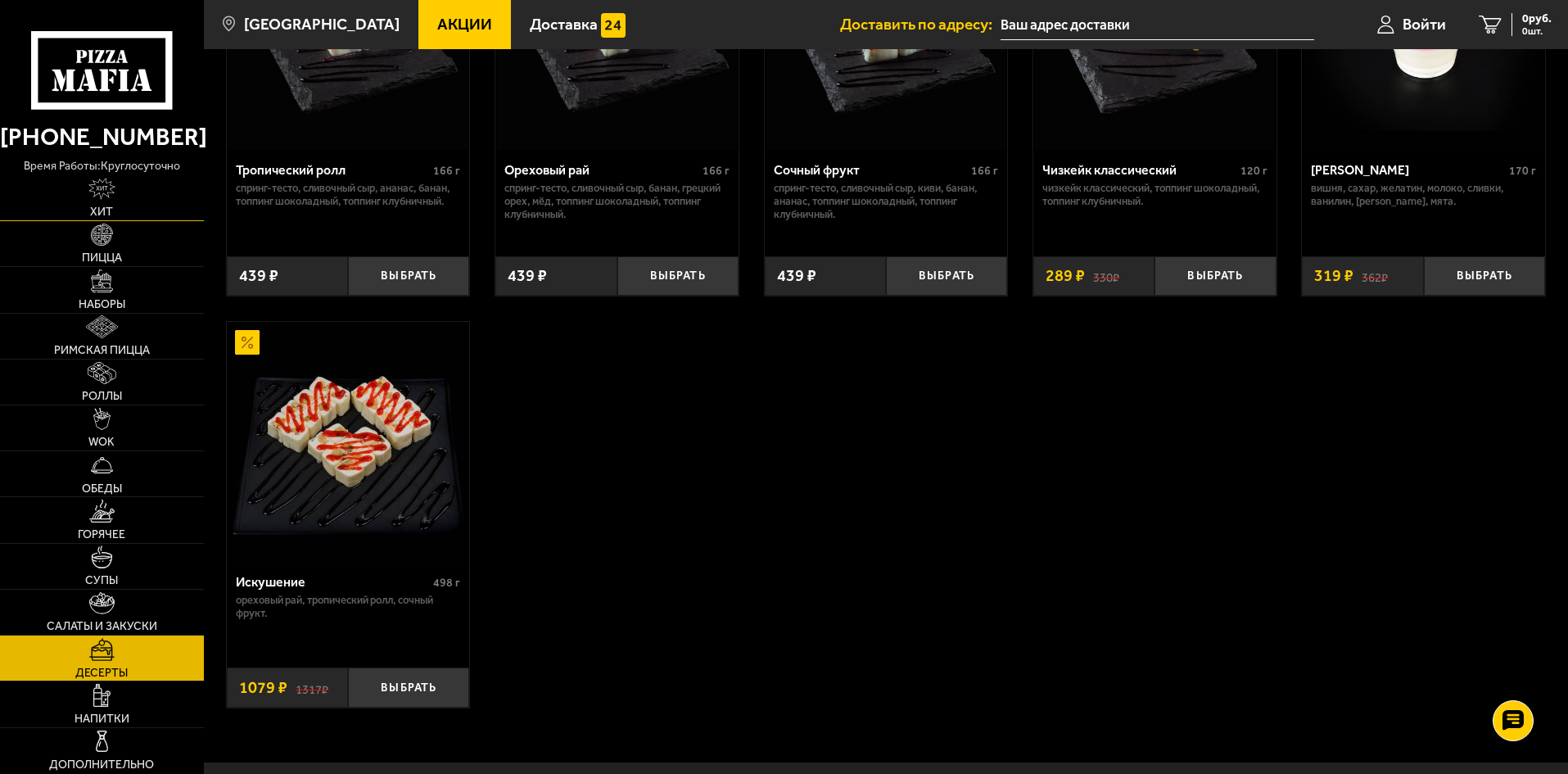
click at [109, 207] on span "Хит" at bounding box center [101, 212] width 23 height 11
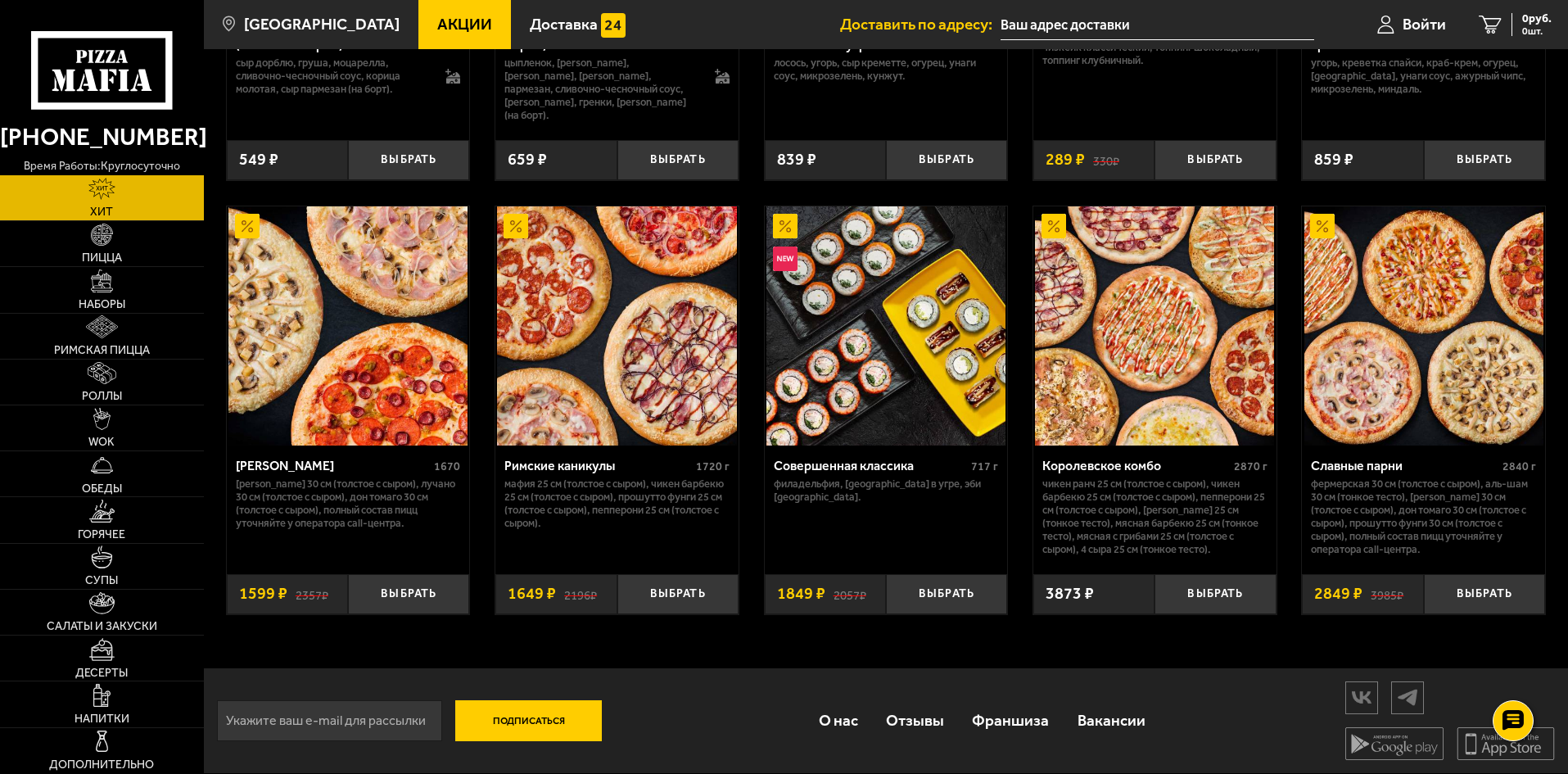
scroll to position [826, 0]
click at [157, 231] on link "Пицца" at bounding box center [102, 243] width 203 height 45
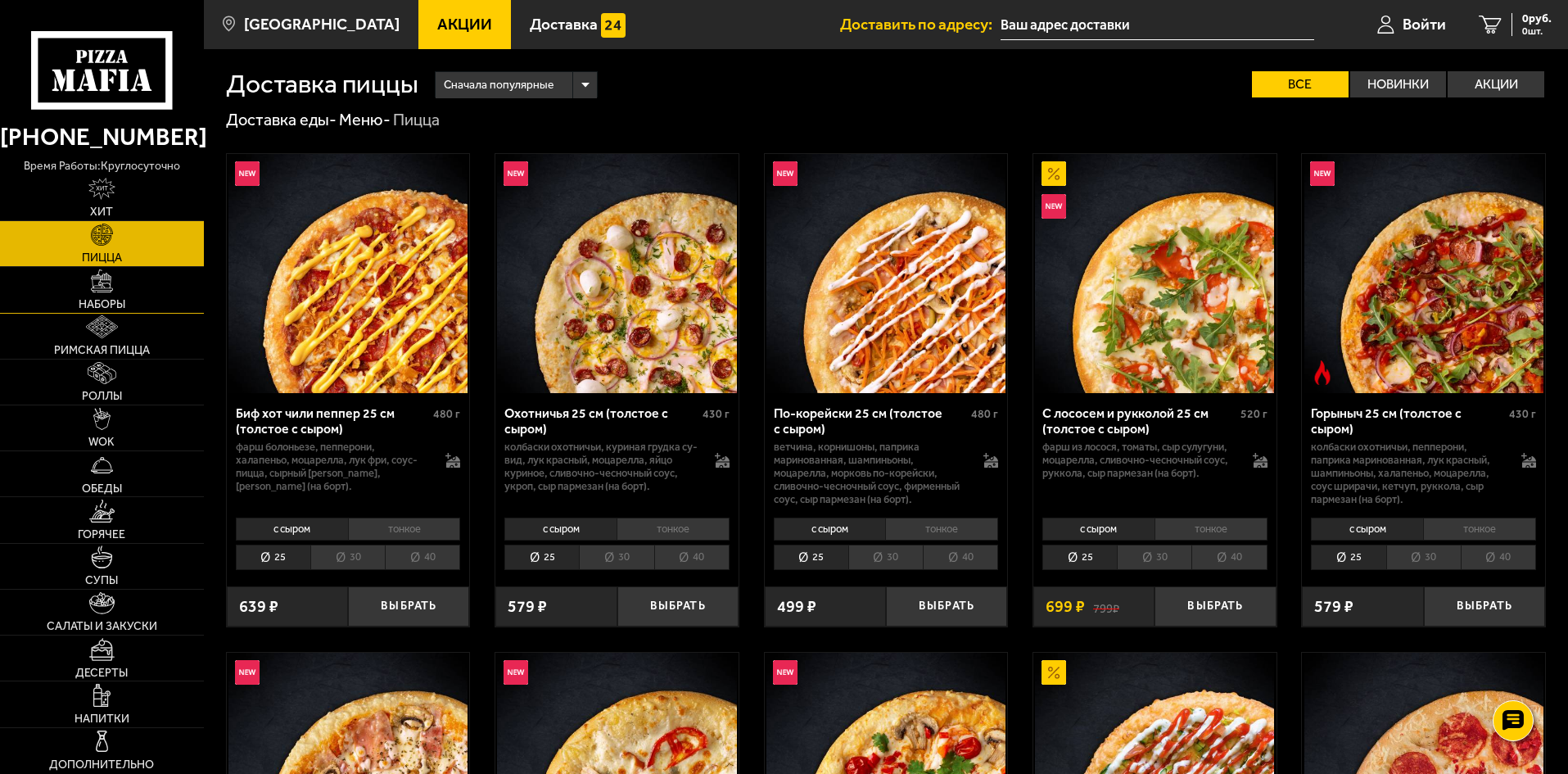
click at [116, 289] on link "Наборы" at bounding box center [102, 289] width 203 height 45
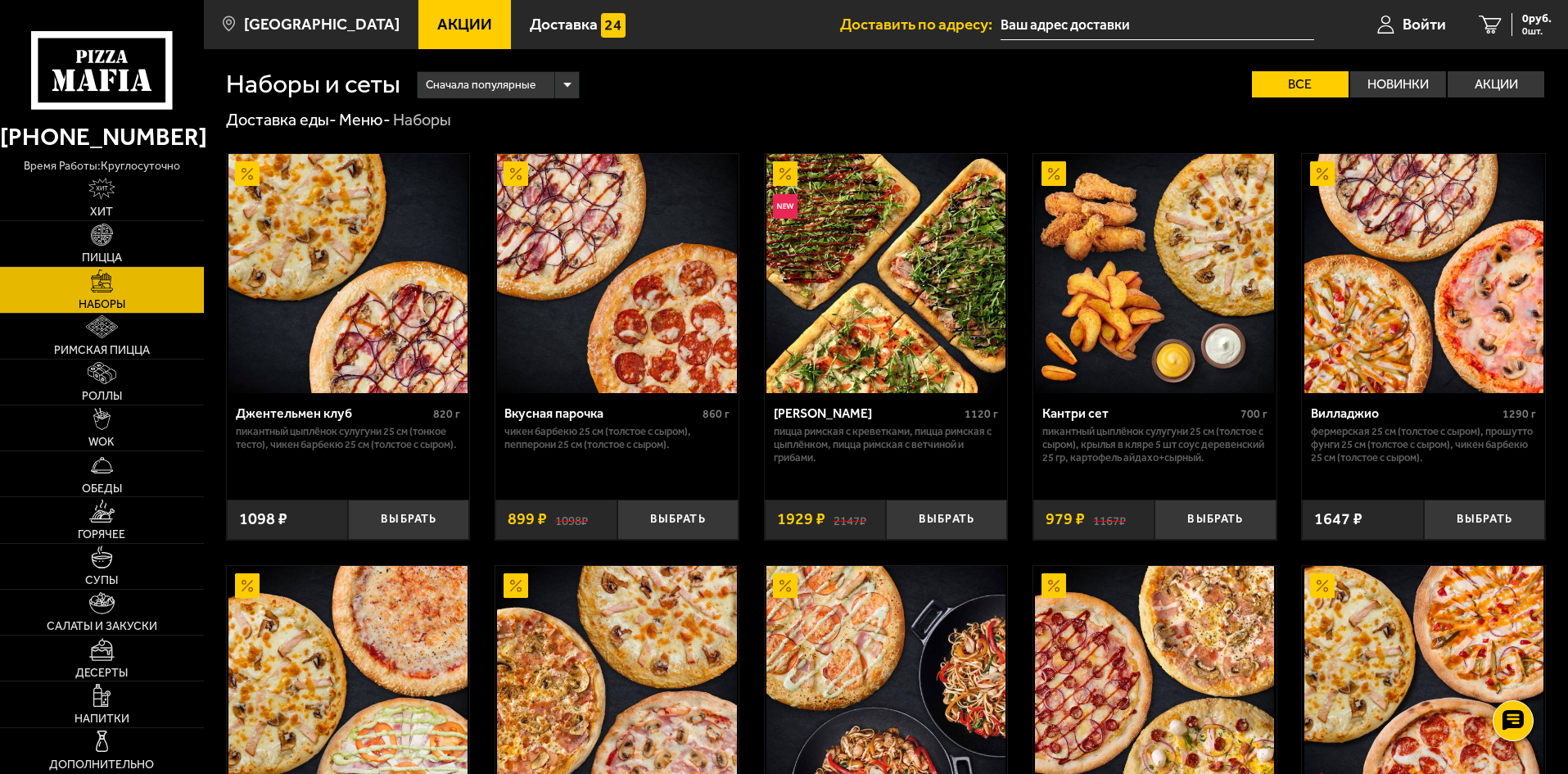
click at [437, 26] on span "Акции" at bounding box center [464, 24] width 55 height 16
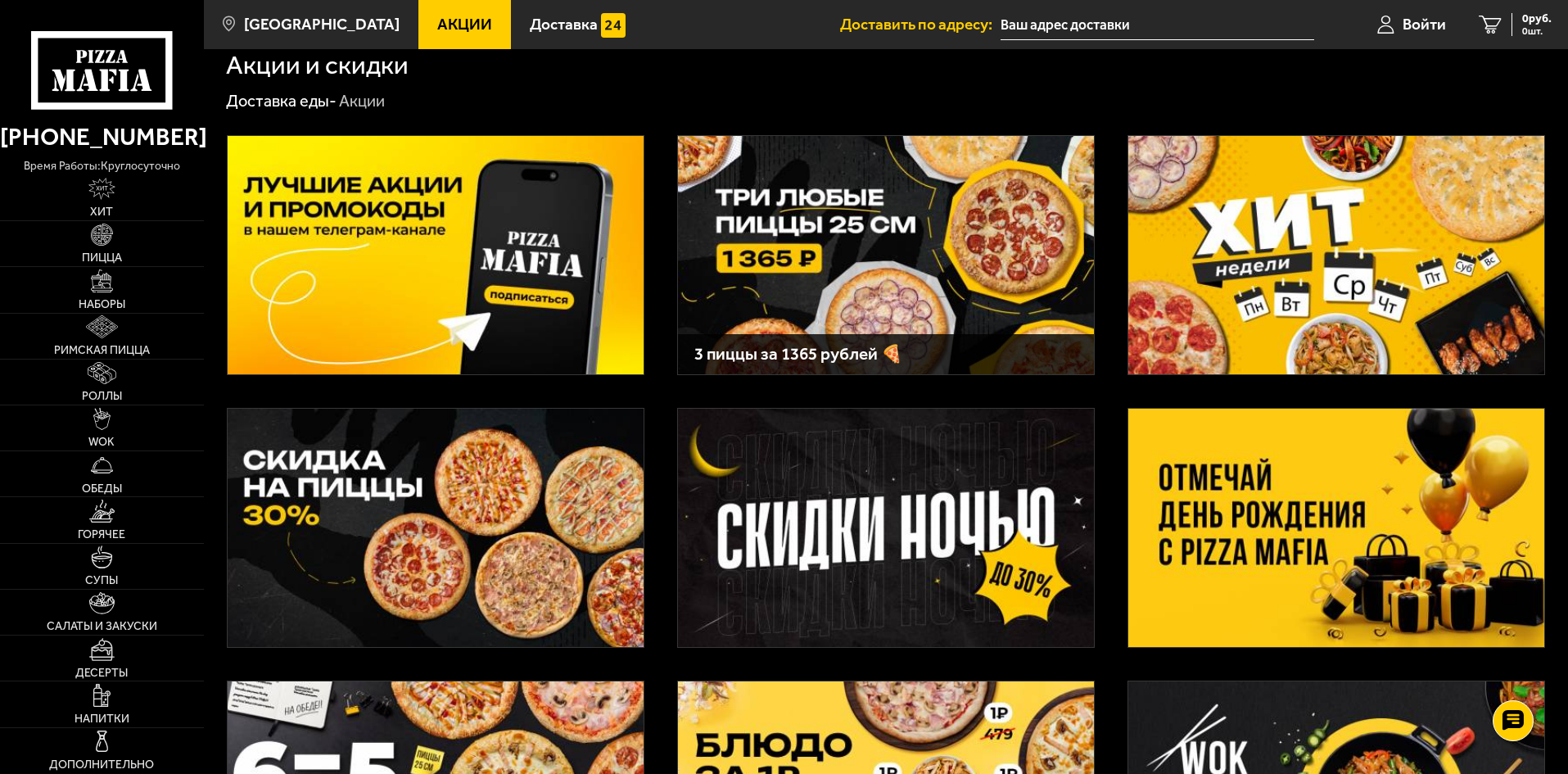
scroll to position [164, 0]
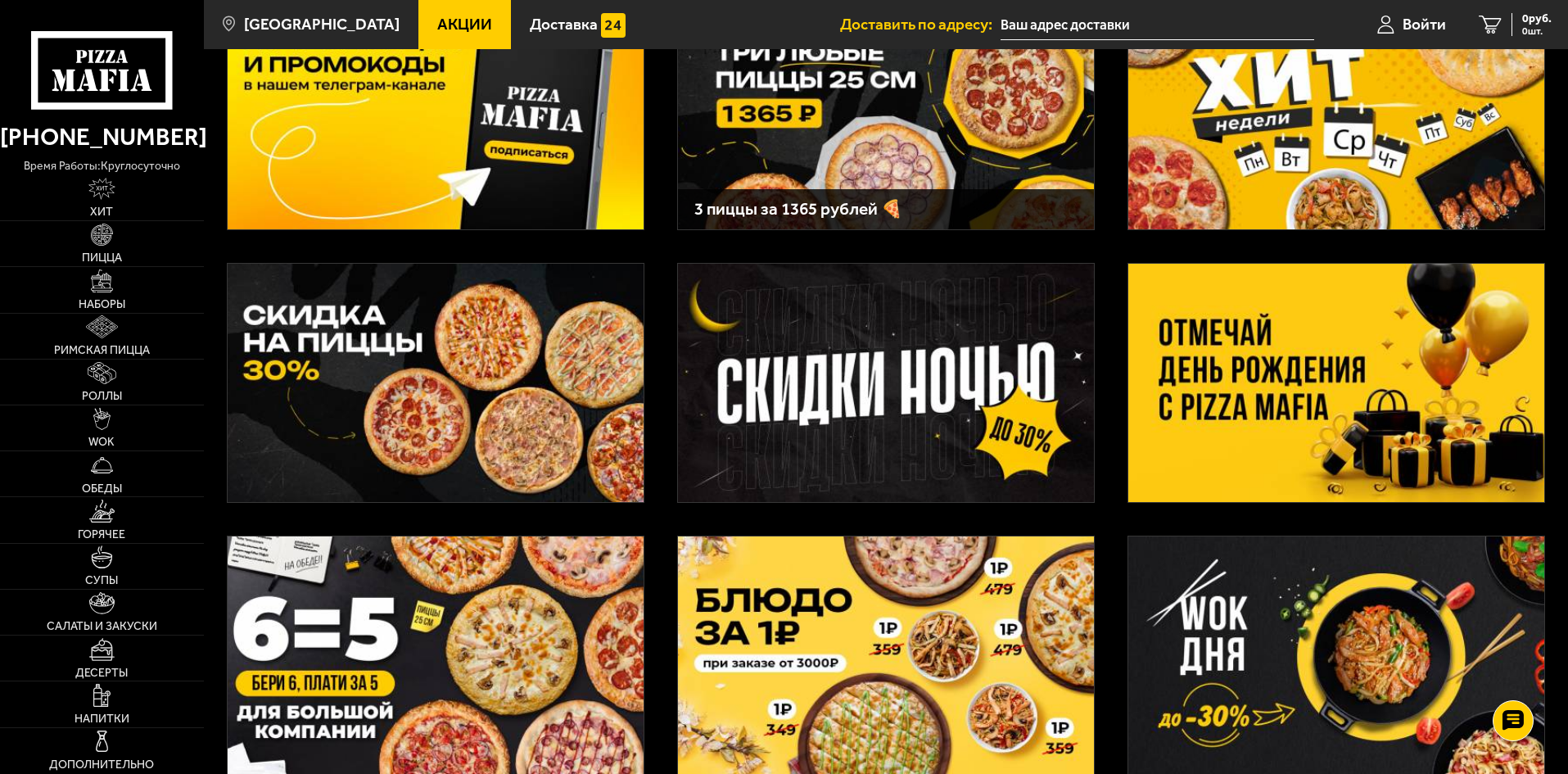
click at [1294, 383] on img at bounding box center [1336, 383] width 416 height 239
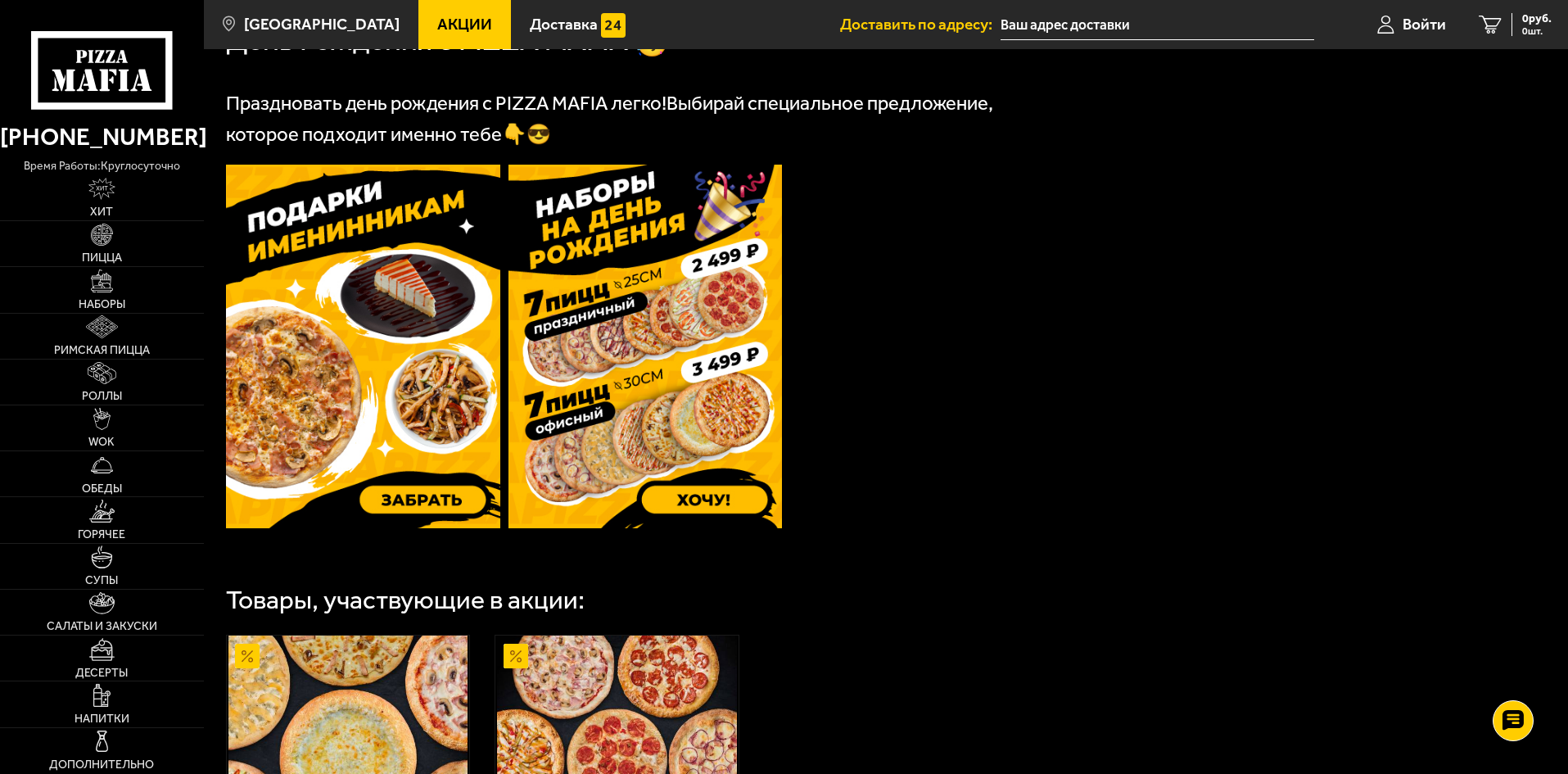
scroll to position [327, 0]
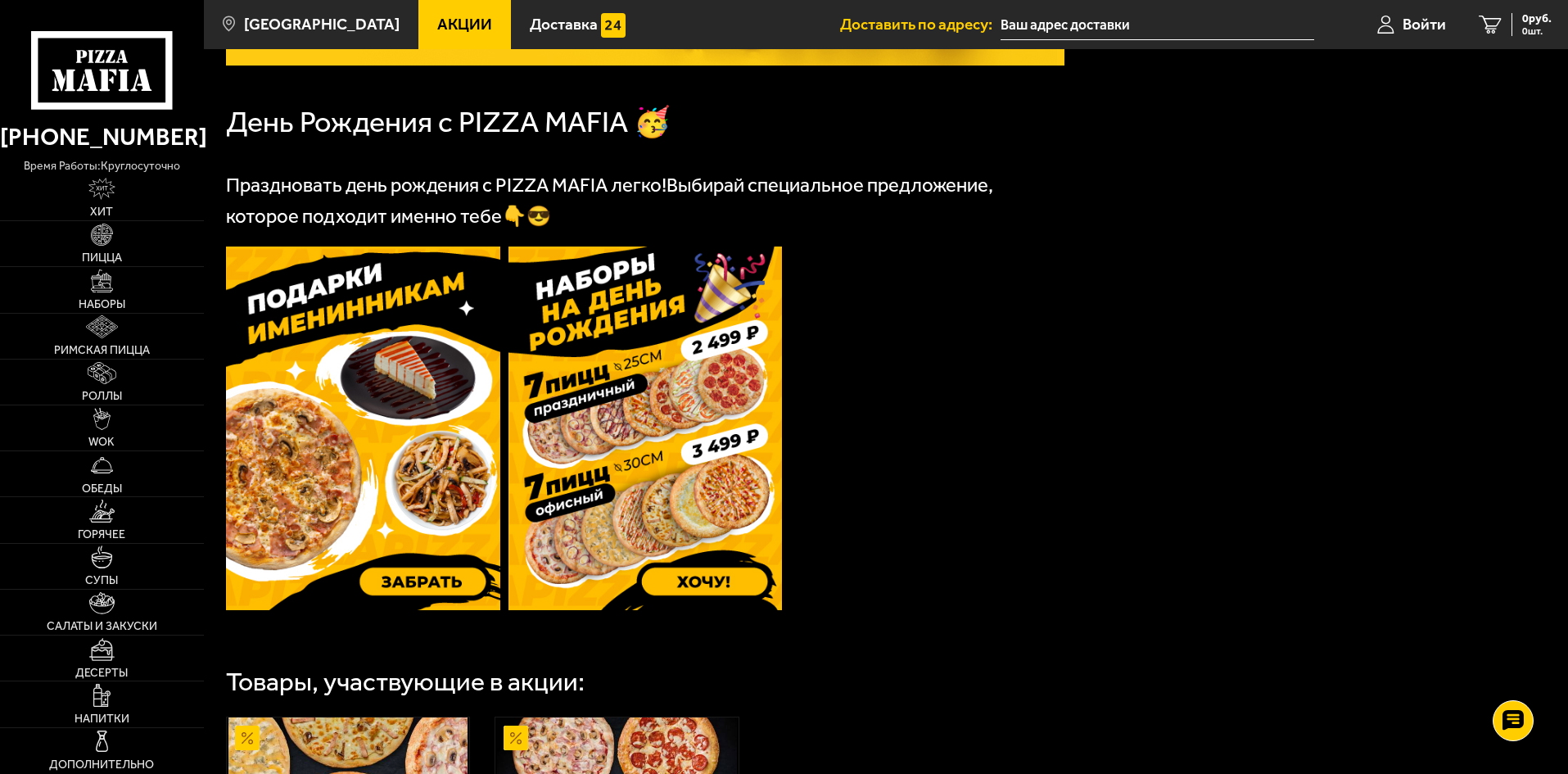
click at [673, 530] on img at bounding box center [645, 428] width 275 height 363
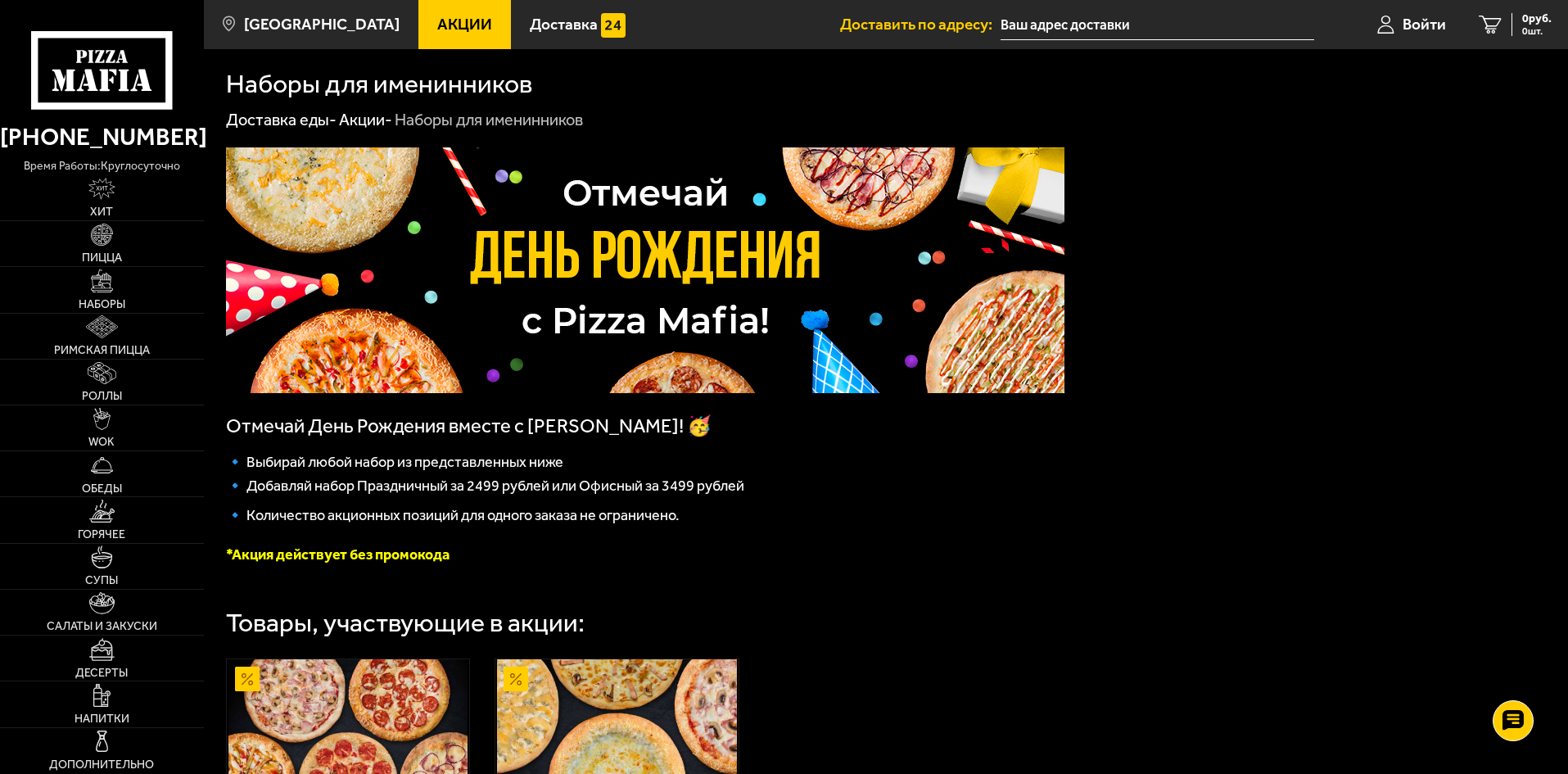
click at [1147, 20] on input "text" at bounding box center [1157, 25] width 313 height 31
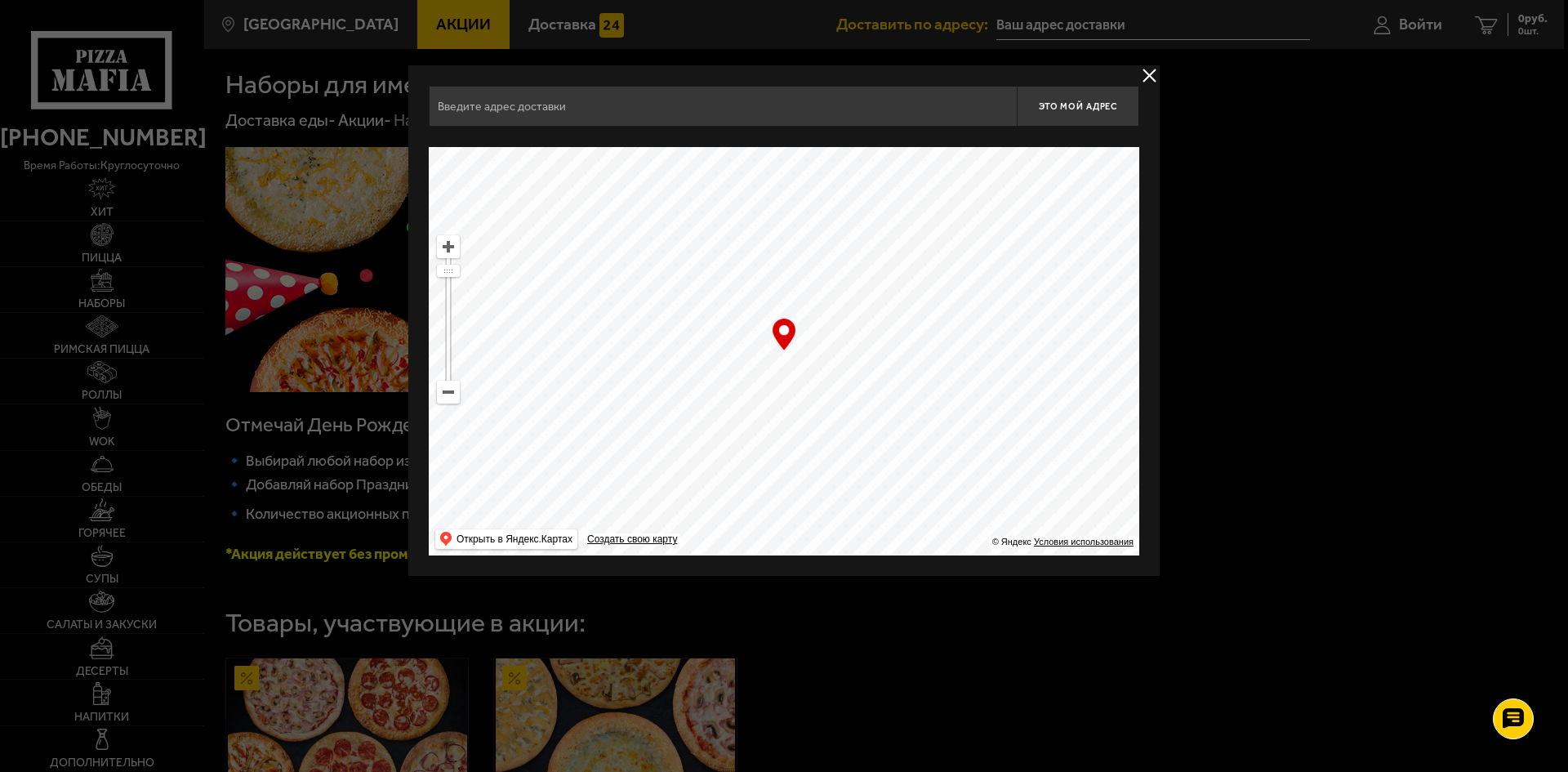
click at [865, 94] on input "text" at bounding box center [723, 106] width 588 height 41
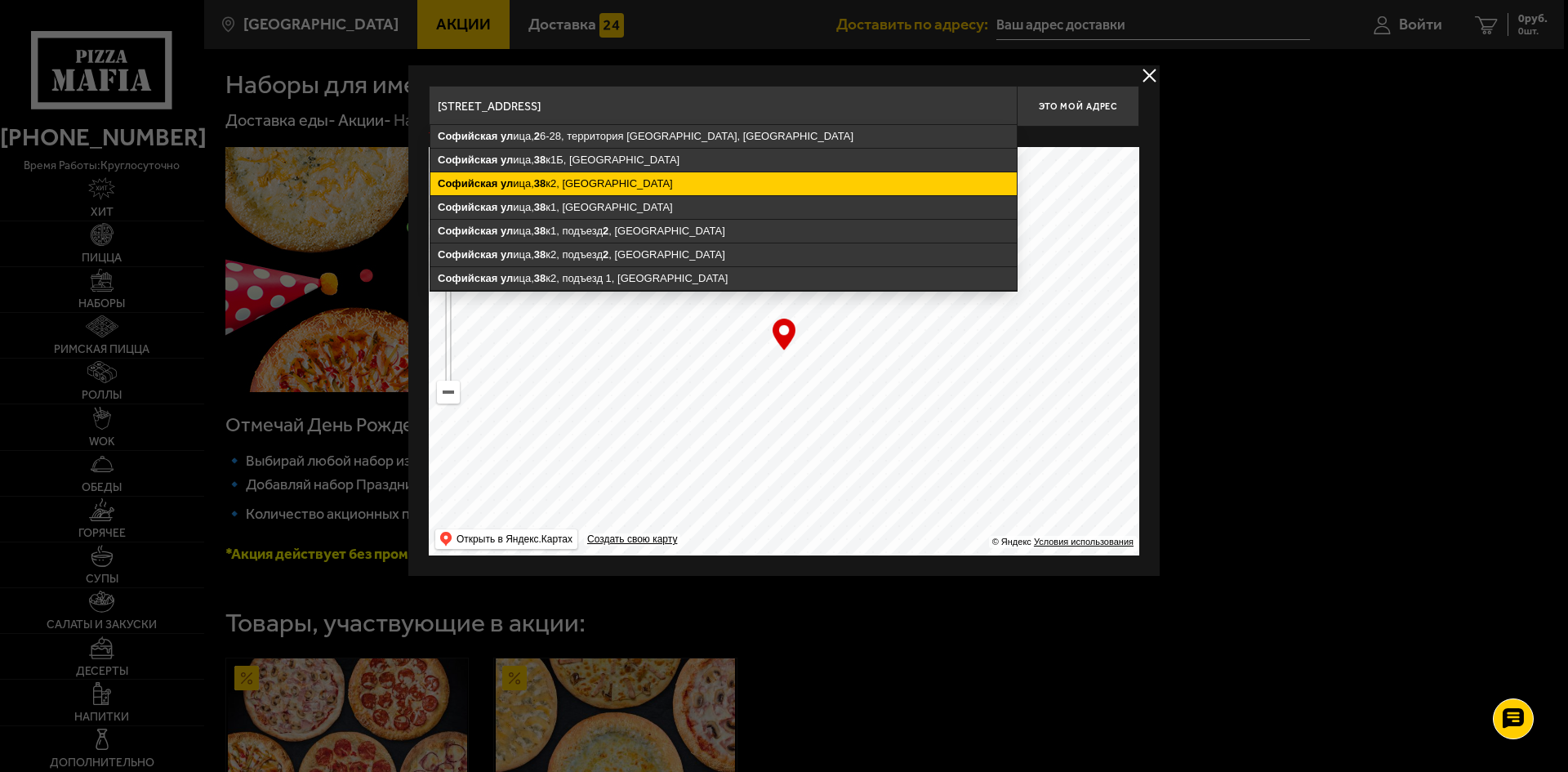
click at [653, 178] on ymaps "[STREET_ADDRESS]" at bounding box center [724, 184] width 587 height 23
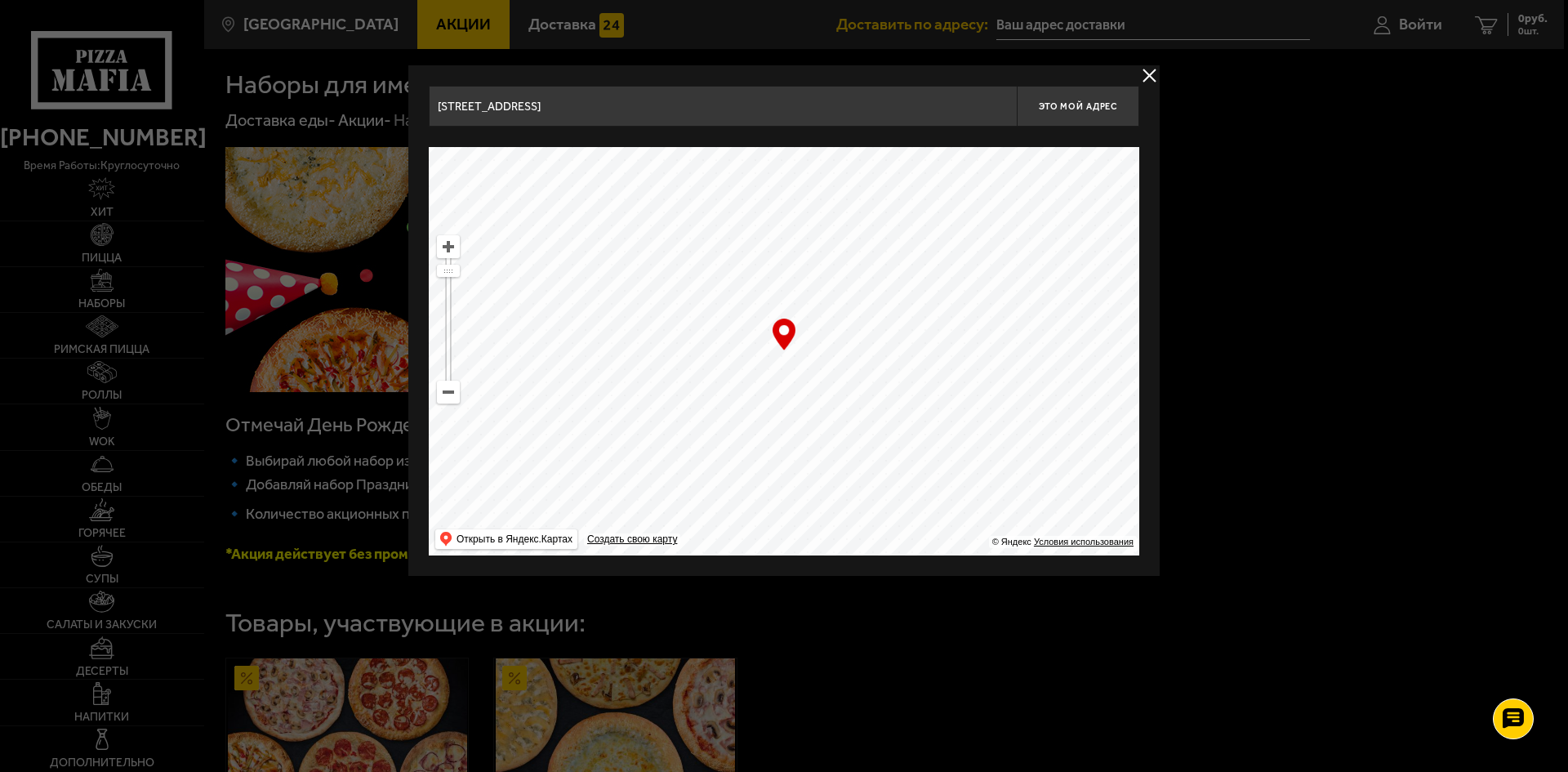
click at [711, 108] on input "[STREET_ADDRESS]" at bounding box center [723, 106] width 588 height 41
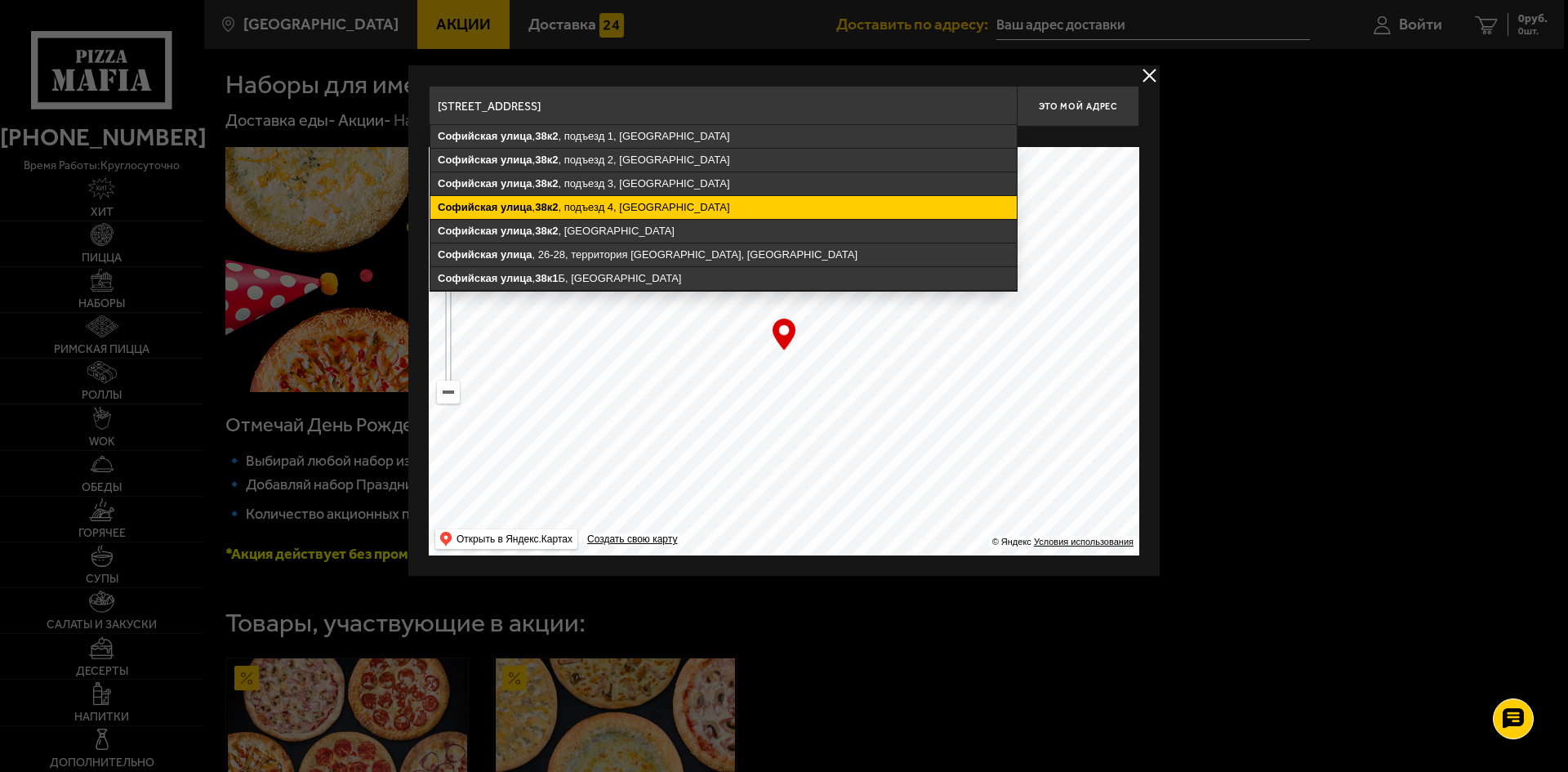
click at [708, 201] on ymaps "[STREET_ADDRESS]" at bounding box center [724, 208] width 587 height 23
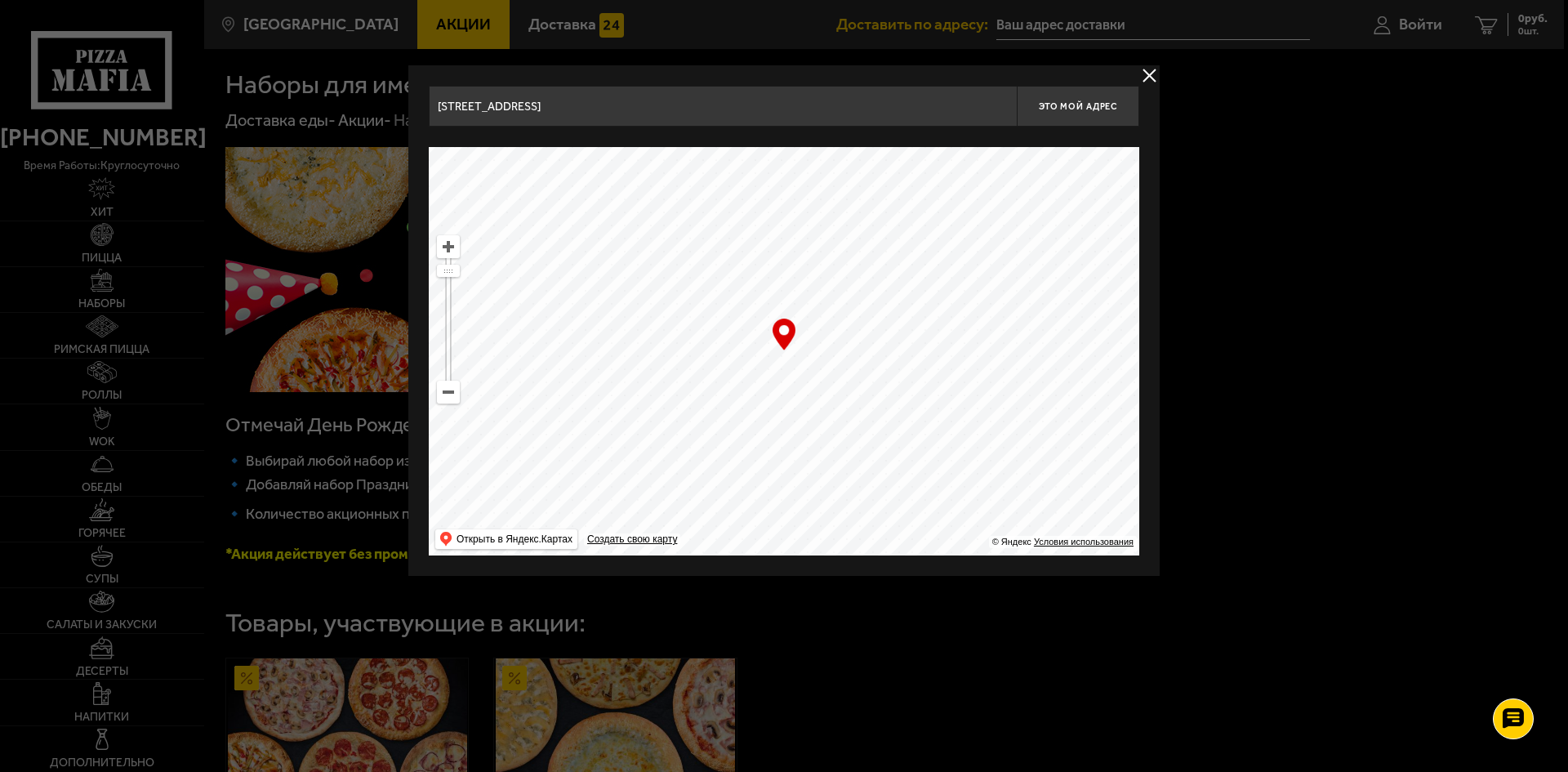
click at [792, 106] on input "[STREET_ADDRESS]" at bounding box center [723, 106] width 588 height 41
click at [778, 355] on ymaps at bounding box center [784, 350] width 710 height 409
type input "[STREET_ADDRESS]"
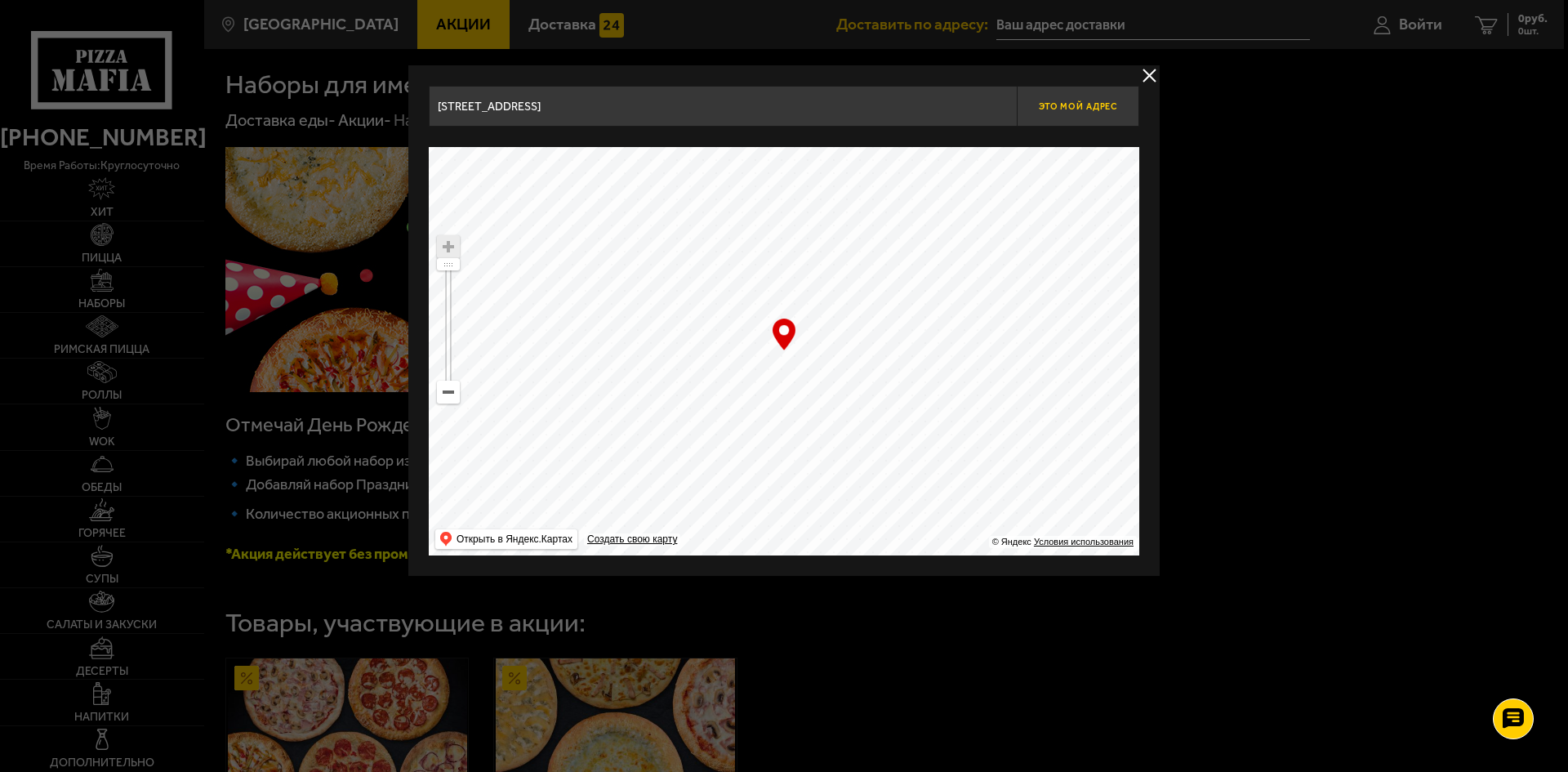
click at [1068, 100] on button "Это мой адрес" at bounding box center [1077, 106] width 123 height 41
type input "[STREET_ADDRESS]"
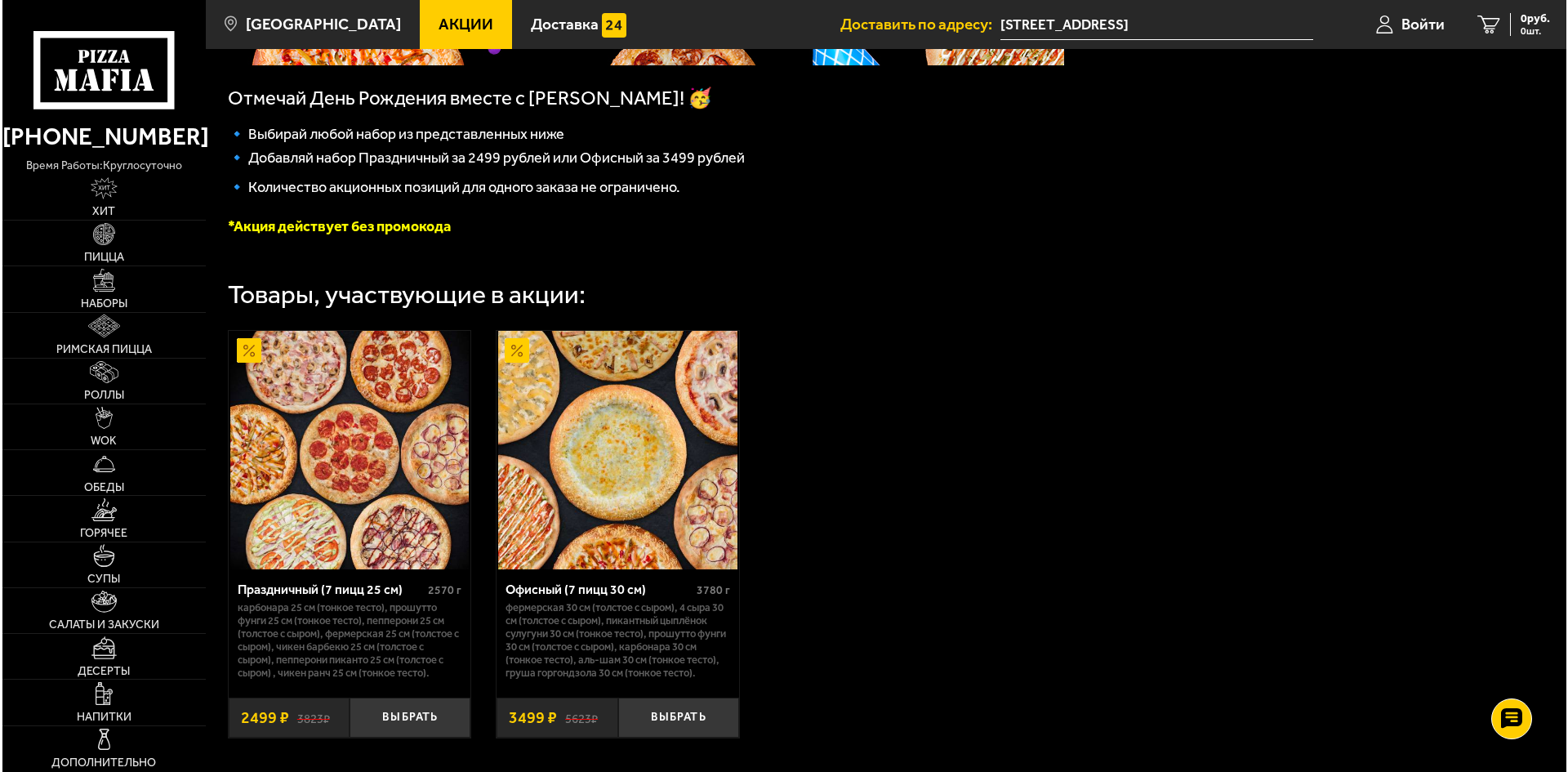
scroll to position [487, 0]
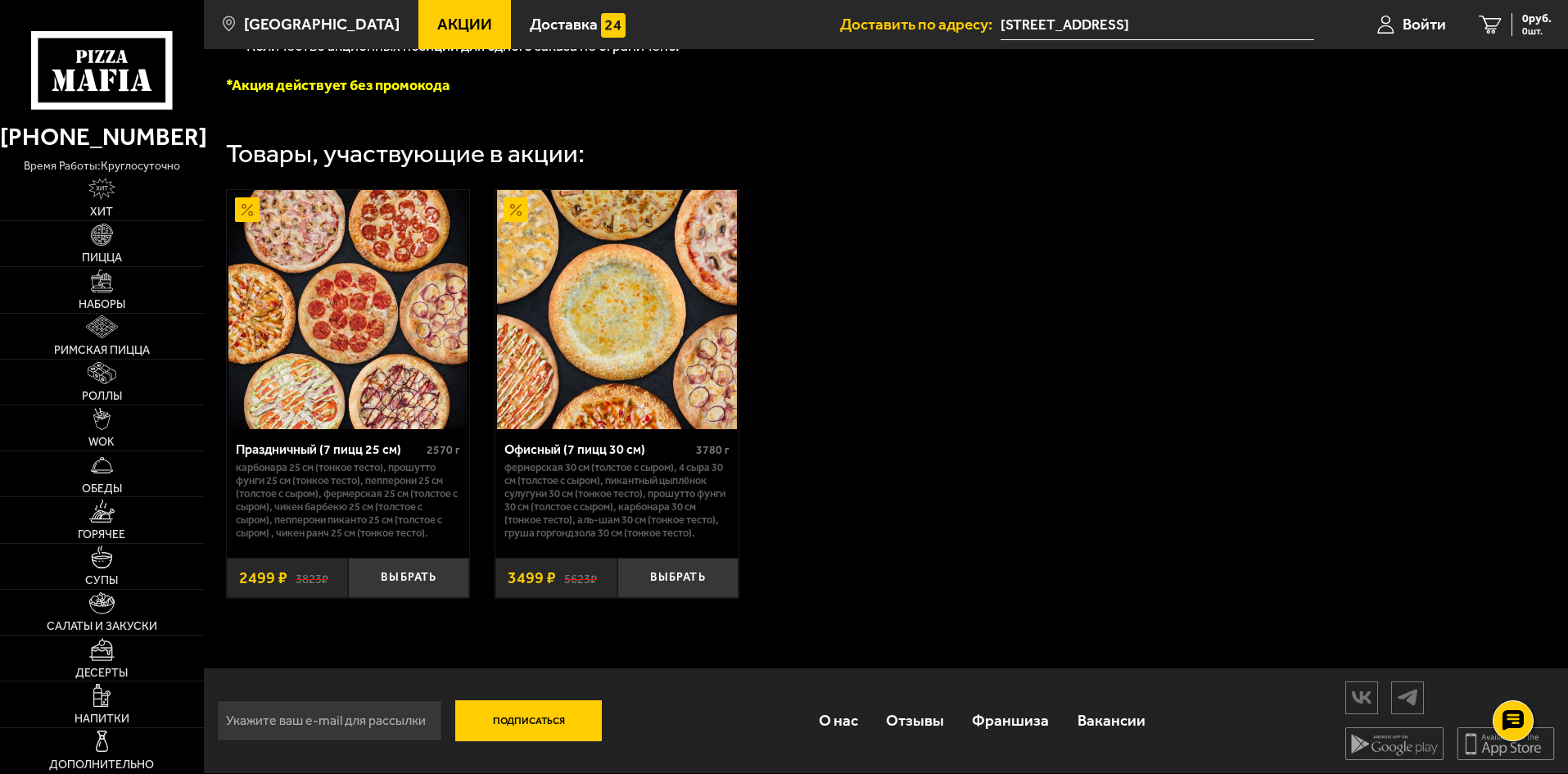
click at [1184, 24] on input "[STREET_ADDRESS]" at bounding box center [1157, 25] width 313 height 31
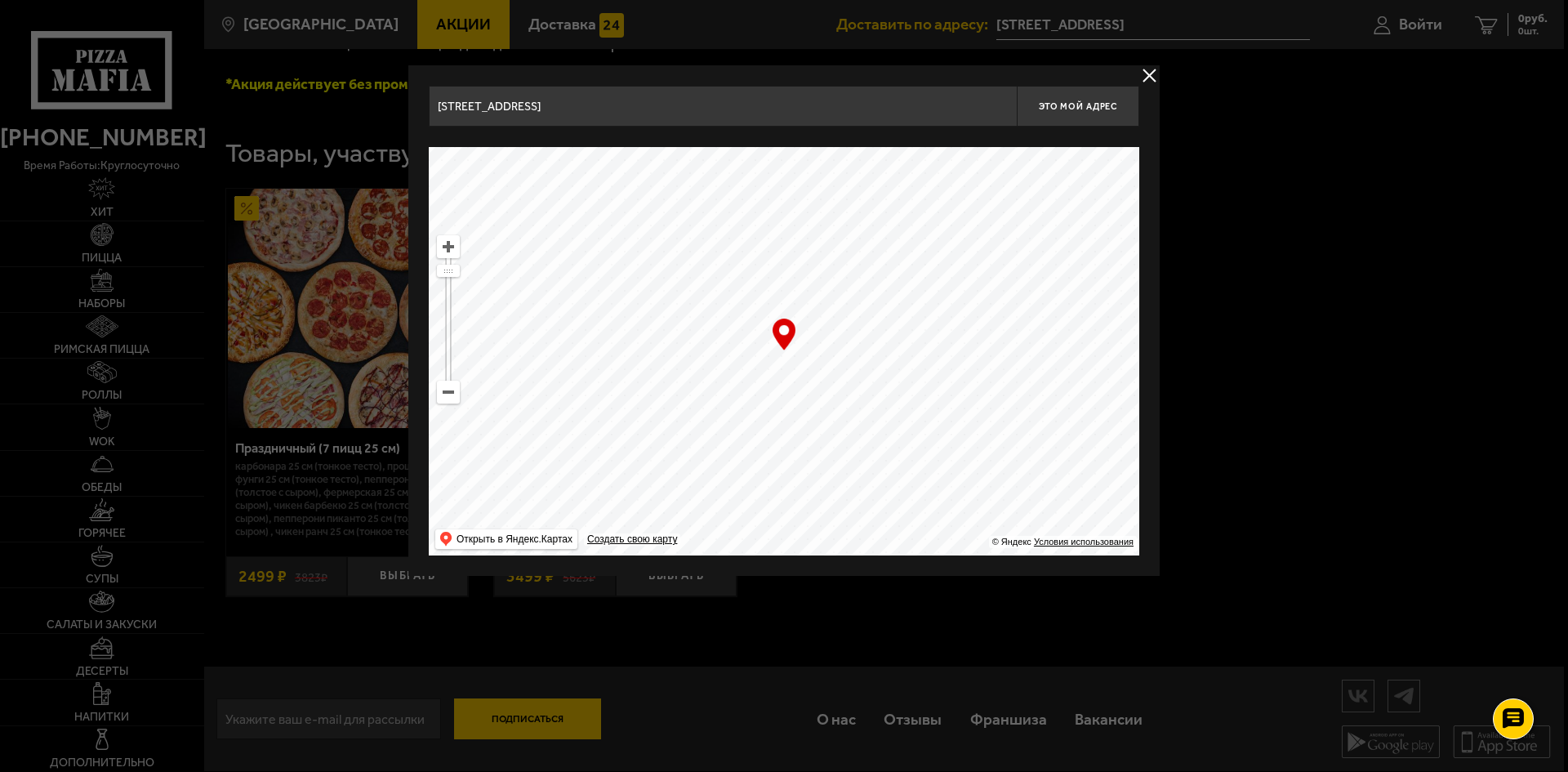
click at [1156, 72] on button "delivery type" at bounding box center [1149, 76] width 20 height 20
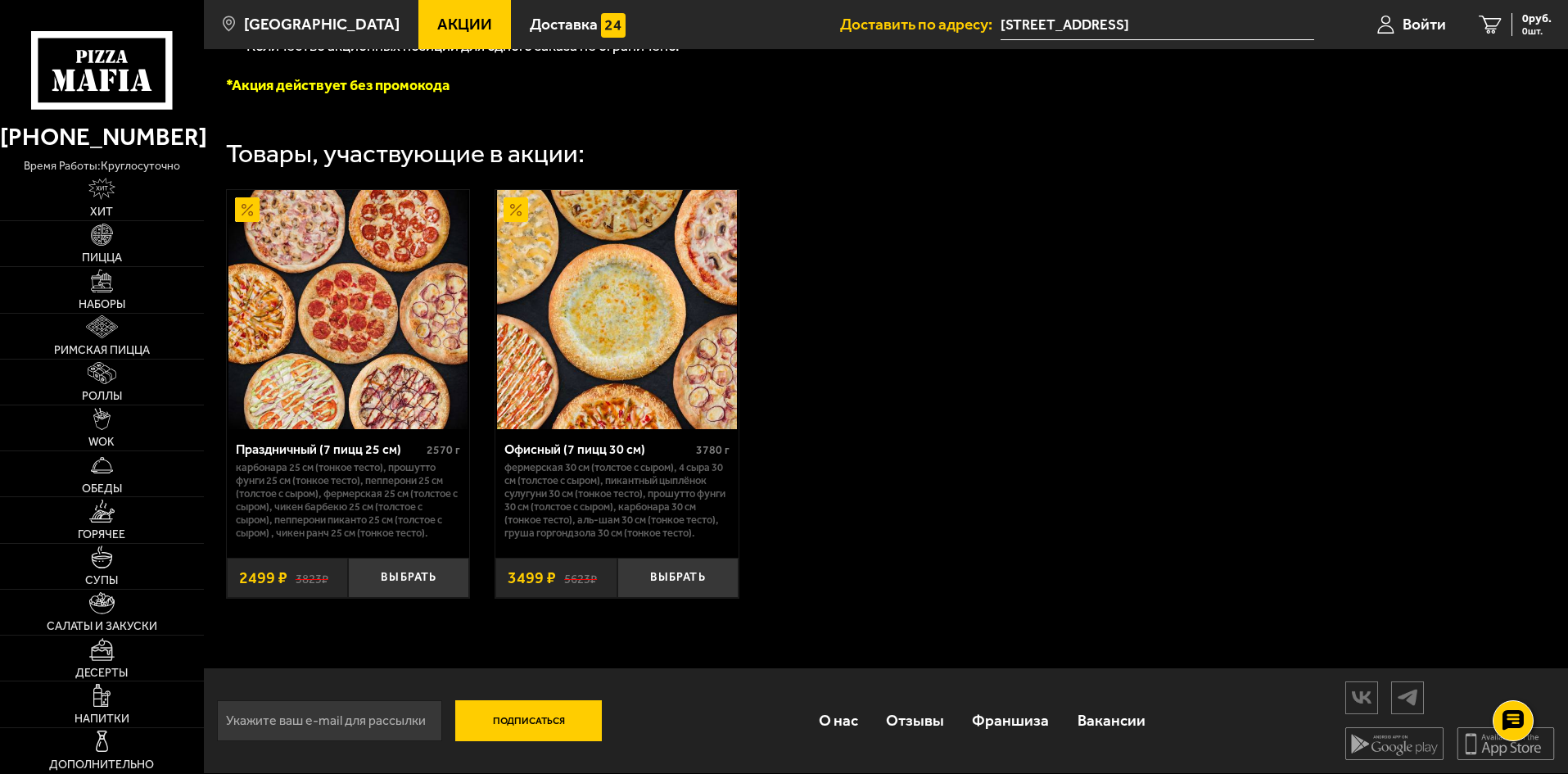
click at [619, 339] on img at bounding box center [617, 309] width 239 height 240
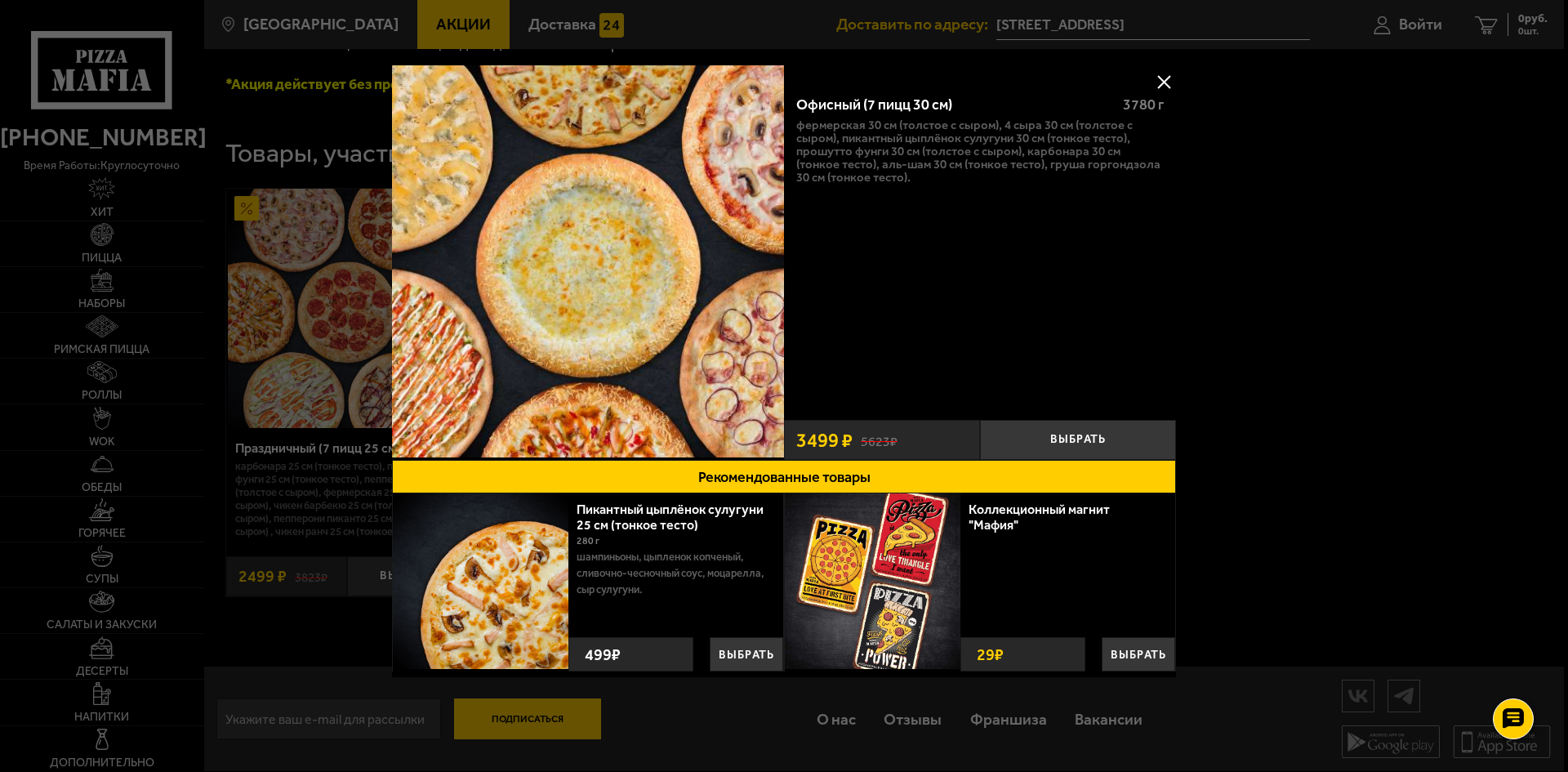
click at [1169, 83] on button at bounding box center [1164, 81] width 25 height 25
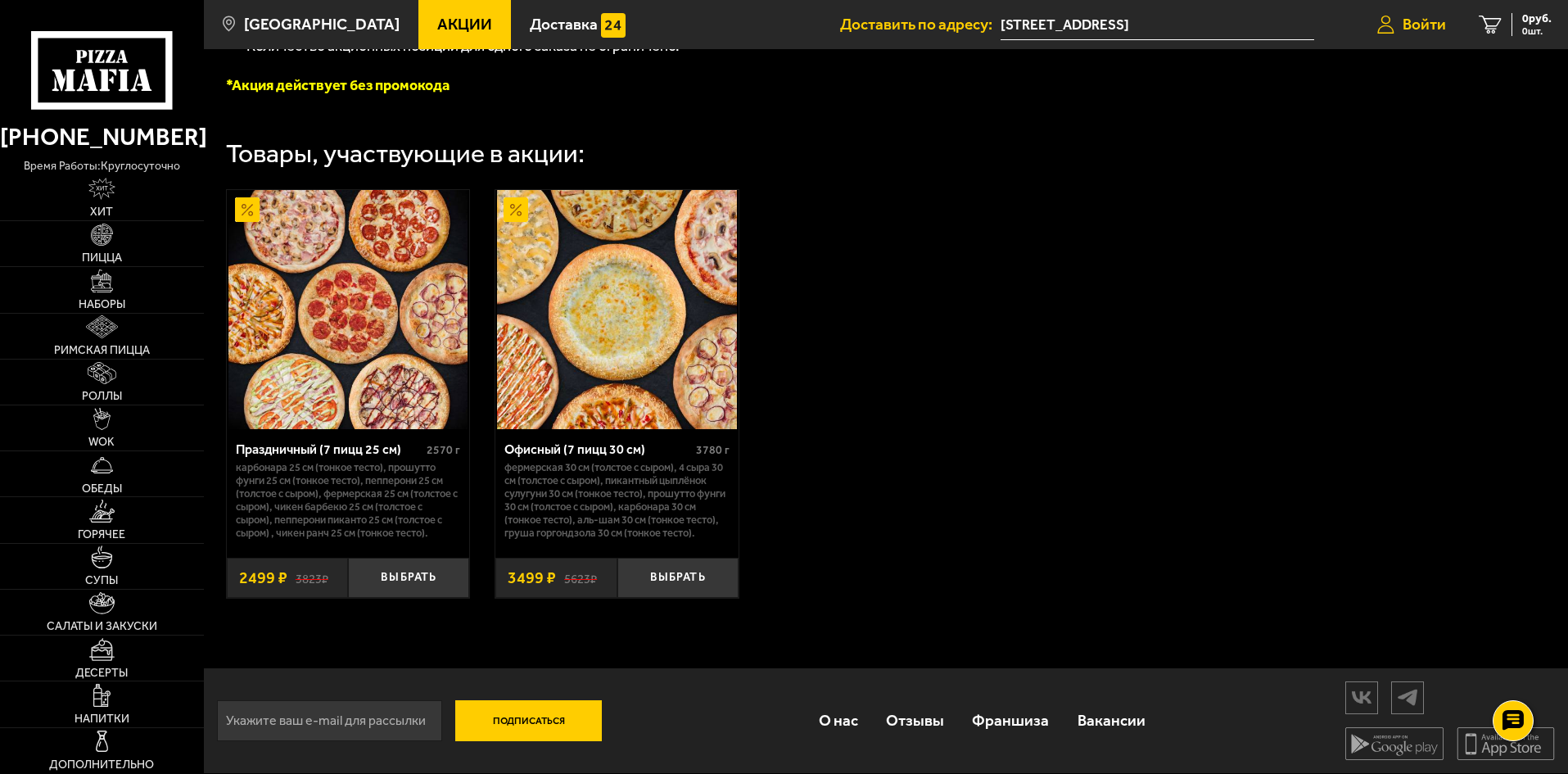
click at [1413, 25] on span "Войти" at bounding box center [1424, 24] width 43 height 16
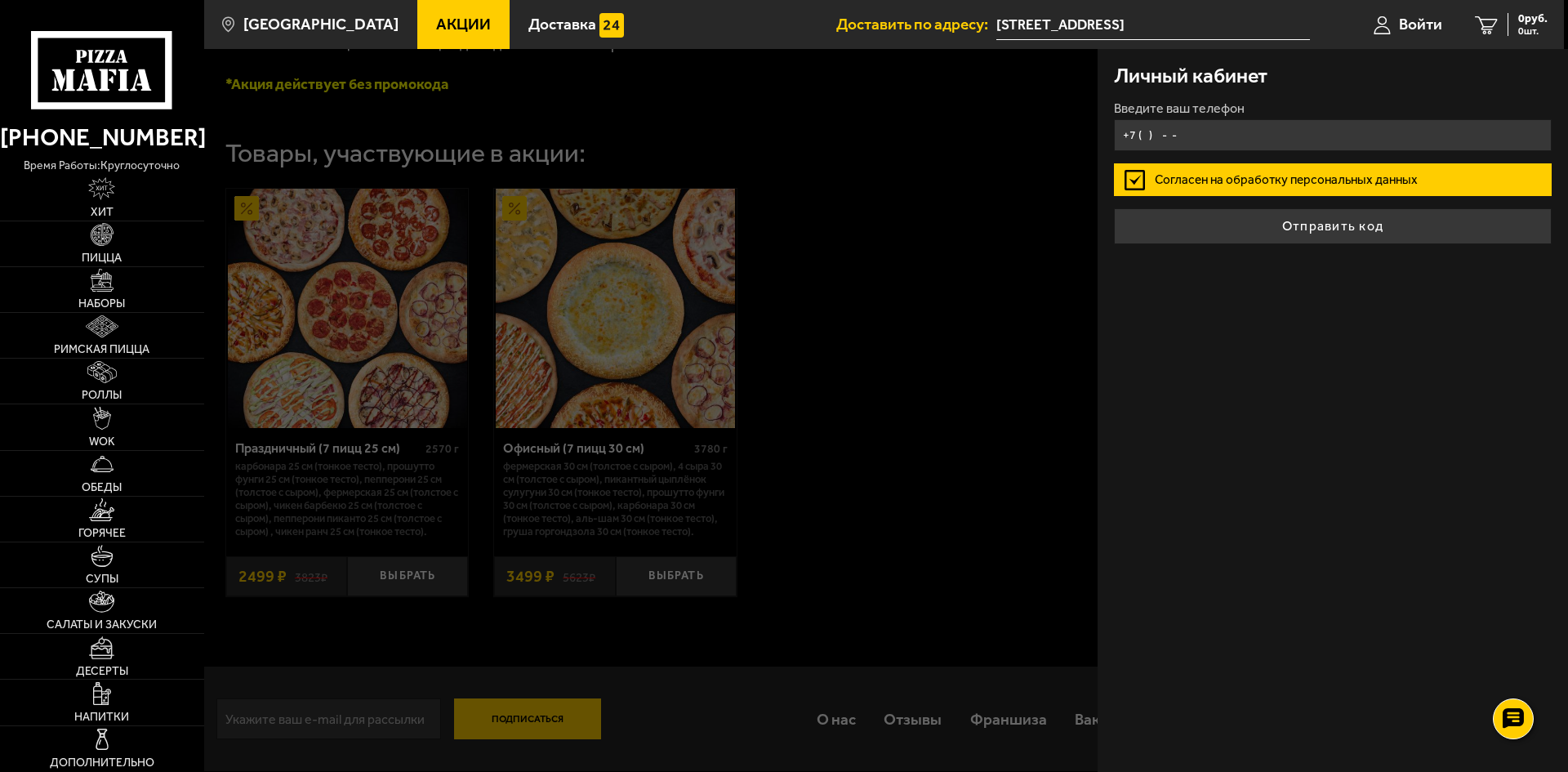
click at [1229, 132] on input "+7 ( ) - -" at bounding box center [1333, 135] width 438 height 32
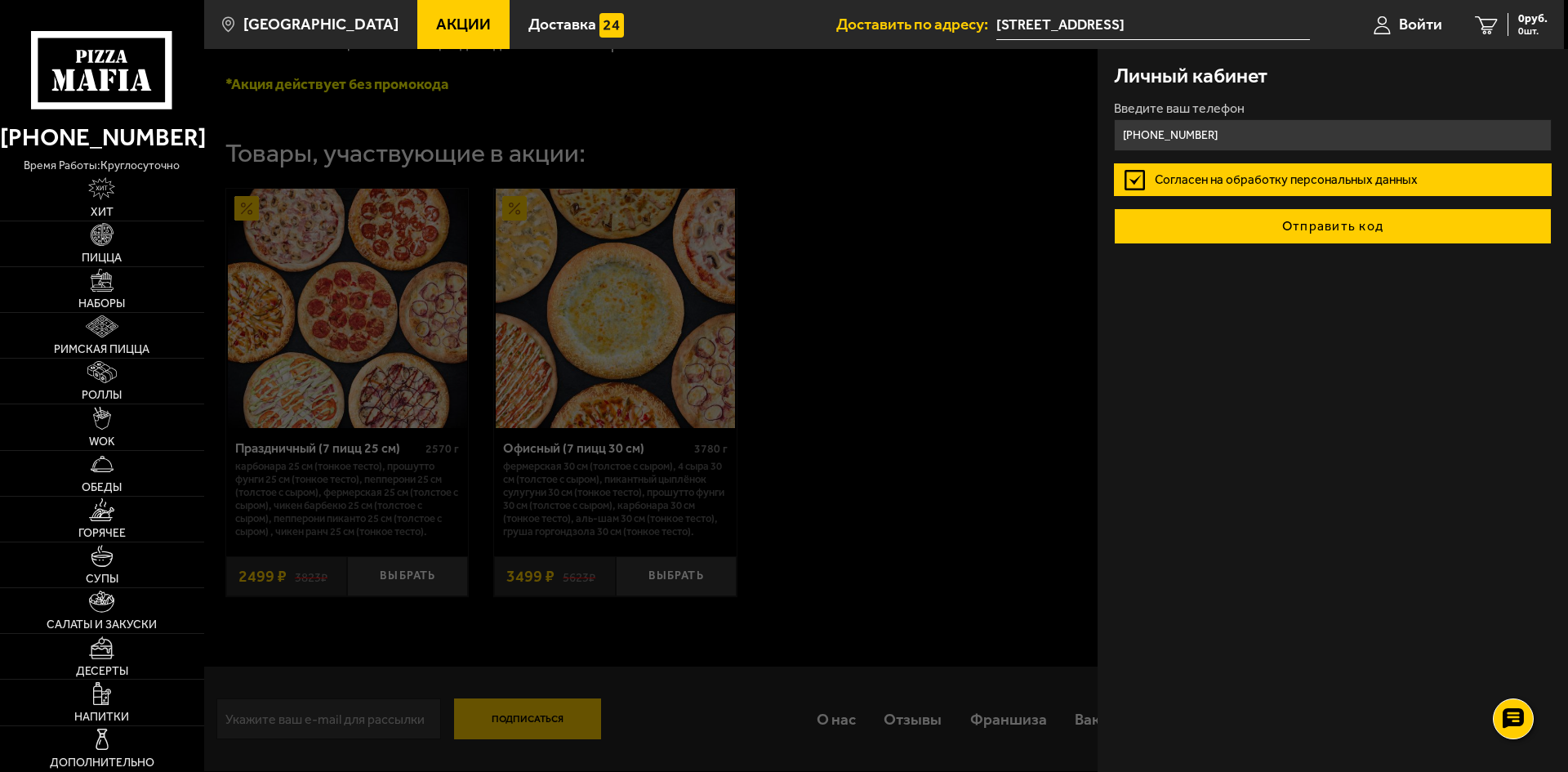
type input "[PHONE_NUMBER]"
click at [1301, 221] on button "Отправить код" at bounding box center [1333, 226] width 438 height 36
